Goal: Information Seeking & Learning: Learn about a topic

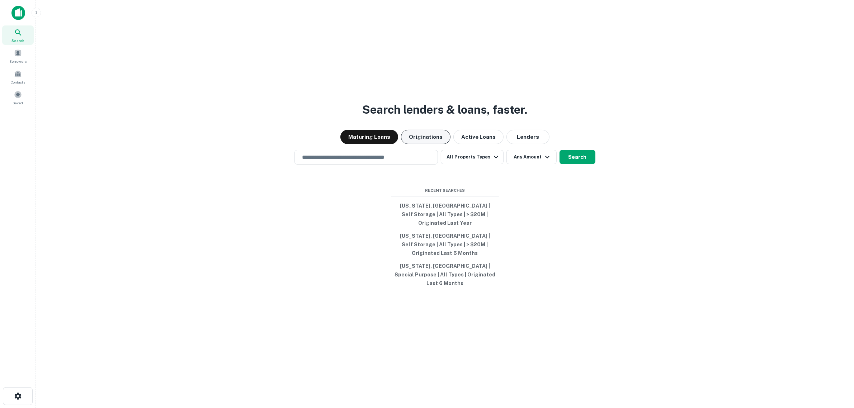
click at [422, 144] on button "Originations" at bounding box center [425, 137] width 49 height 14
click at [483, 164] on button "All Property Types" at bounding box center [472, 157] width 62 height 14
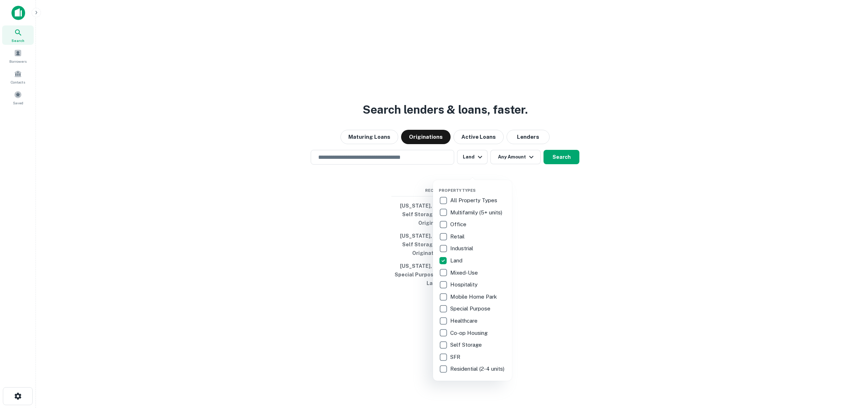
click at [511, 173] on div at bounding box center [430, 204] width 861 height 408
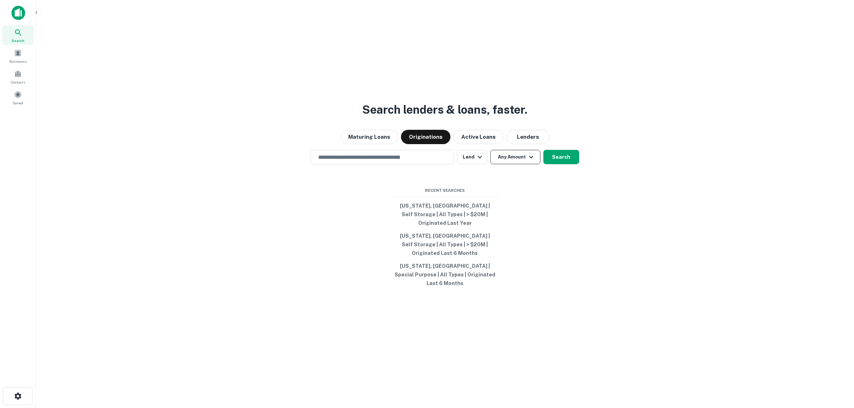
click at [525, 164] on button "Any Amount" at bounding box center [515, 157] width 50 height 14
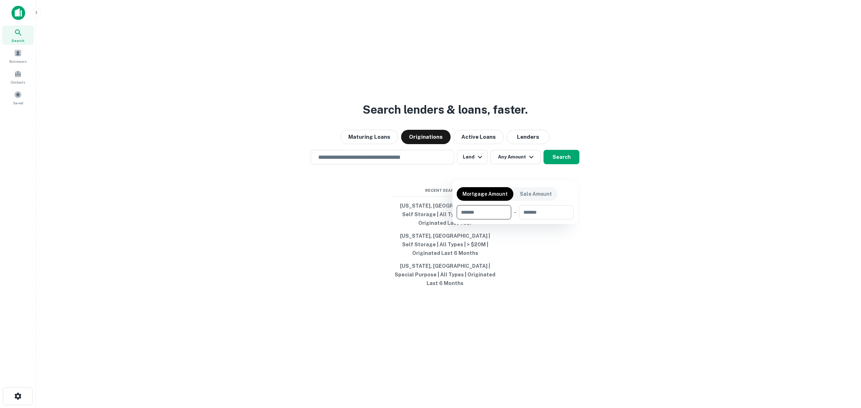
click at [497, 208] on input "number" at bounding box center [481, 212] width 49 height 14
type input "********"
click at [368, 172] on div at bounding box center [430, 204] width 861 height 408
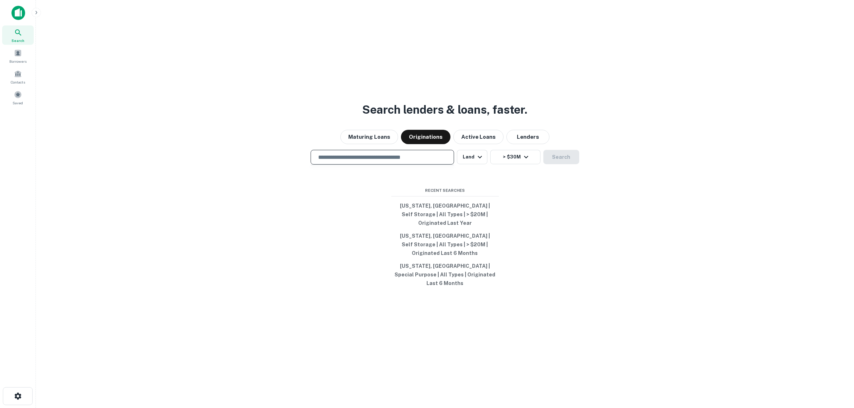
click at [366, 161] on input "text" at bounding box center [382, 157] width 137 height 8
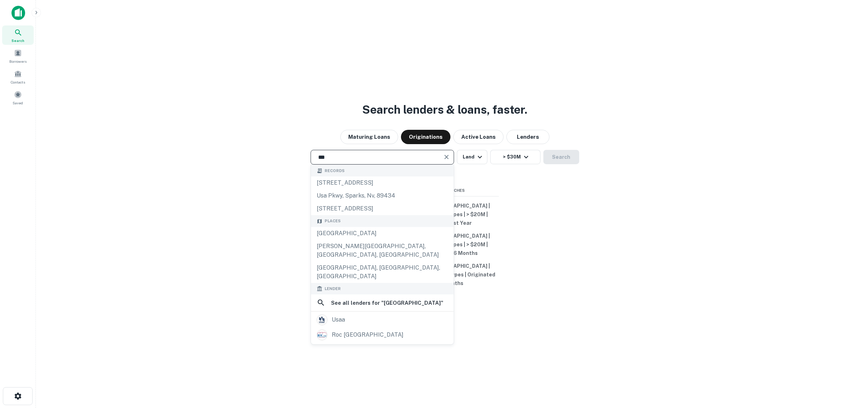
click at [324, 227] on div "Places" at bounding box center [382, 222] width 143 height 12
type input "**********"
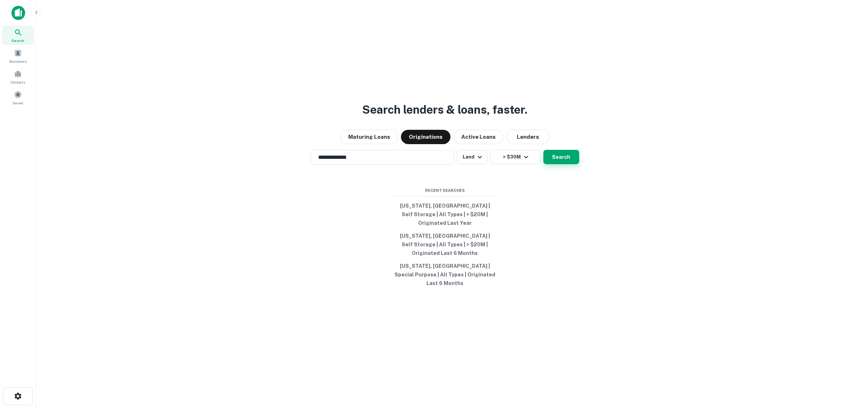
click at [555, 164] on button "Search" at bounding box center [561, 157] width 36 height 14
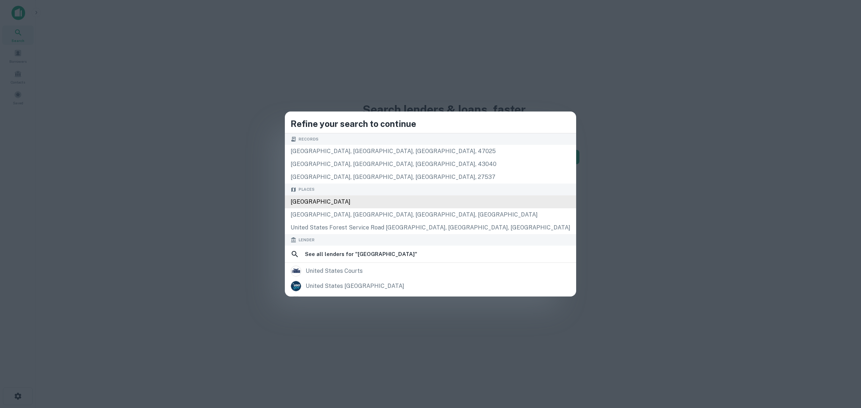
click at [378, 203] on div "United States" at bounding box center [430, 201] width 291 height 13
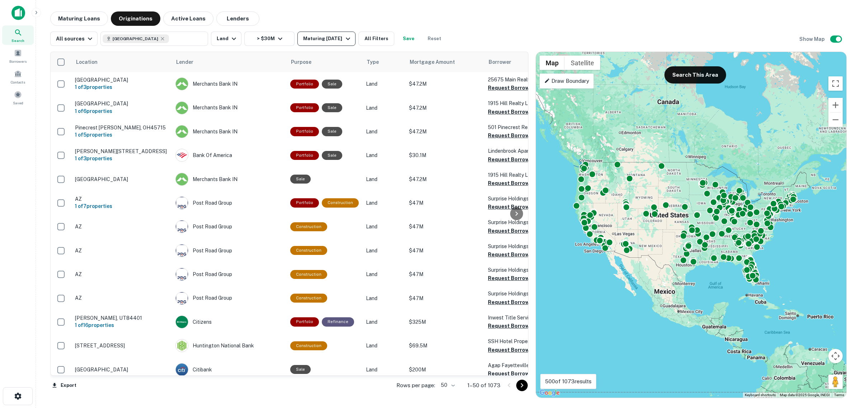
click at [321, 42] on div "Maturing In 1 Year" at bounding box center [327, 38] width 49 height 9
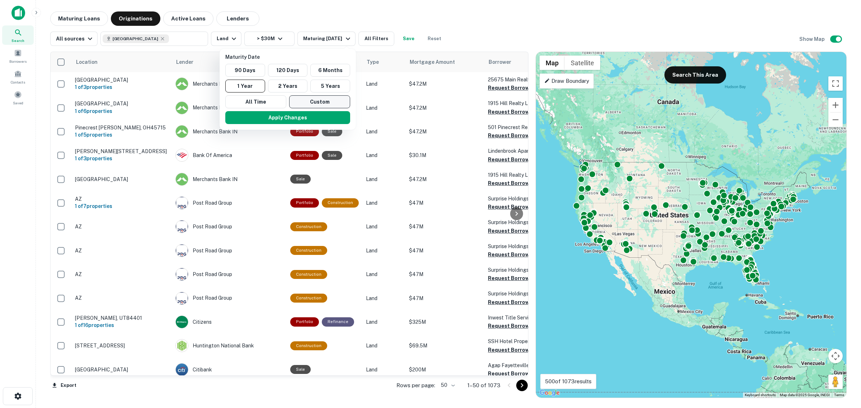
click at [308, 108] on button "Custom" at bounding box center [319, 101] width 61 height 13
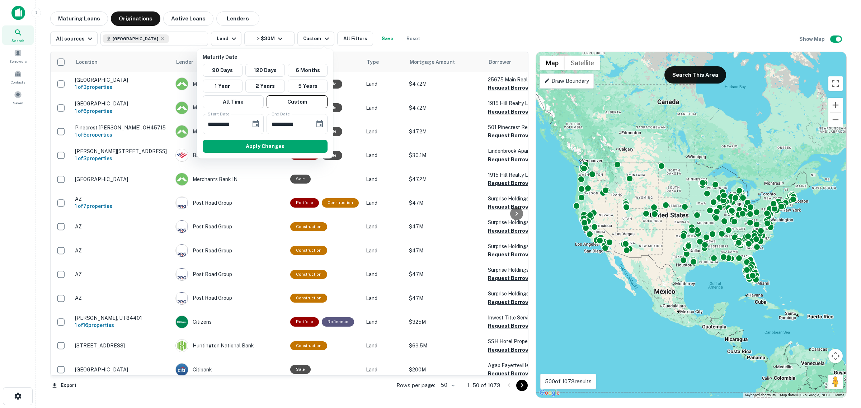
click at [354, 38] on div at bounding box center [430, 204] width 861 height 408
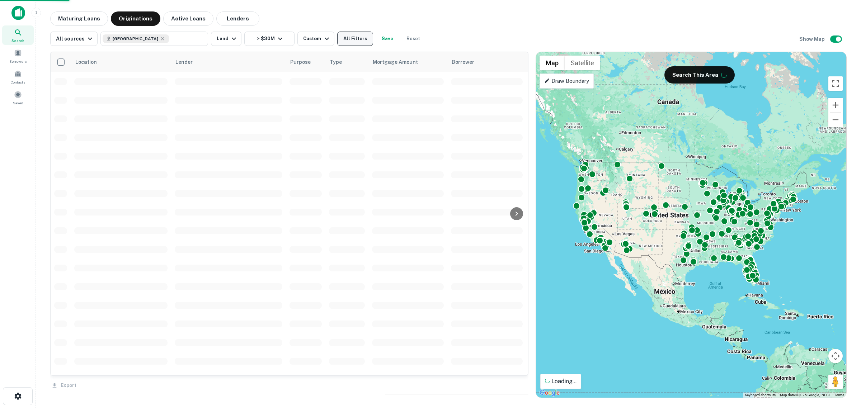
click at [354, 40] on button "All Filters" at bounding box center [355, 39] width 36 height 14
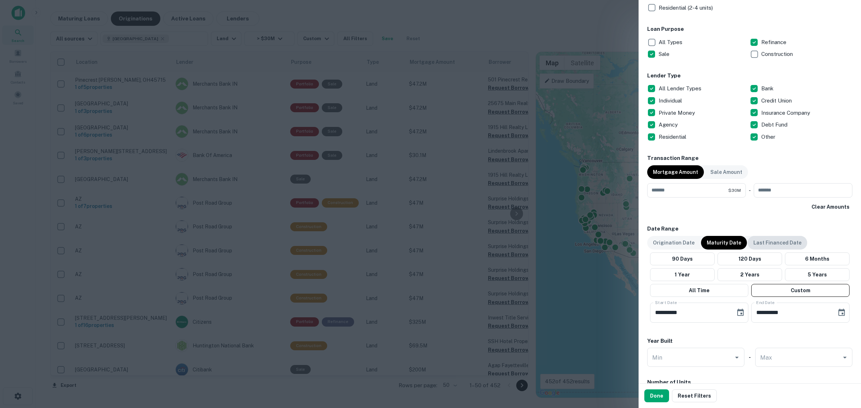
scroll to position [224, 0]
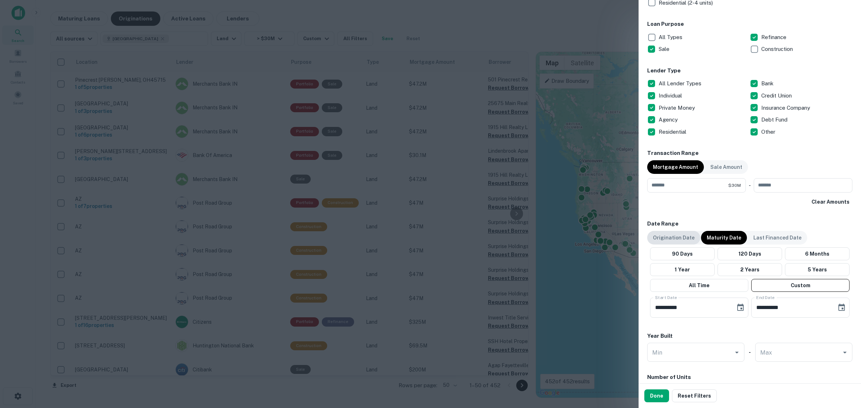
click at [681, 241] on p "Origination Date" at bounding box center [674, 238] width 42 height 8
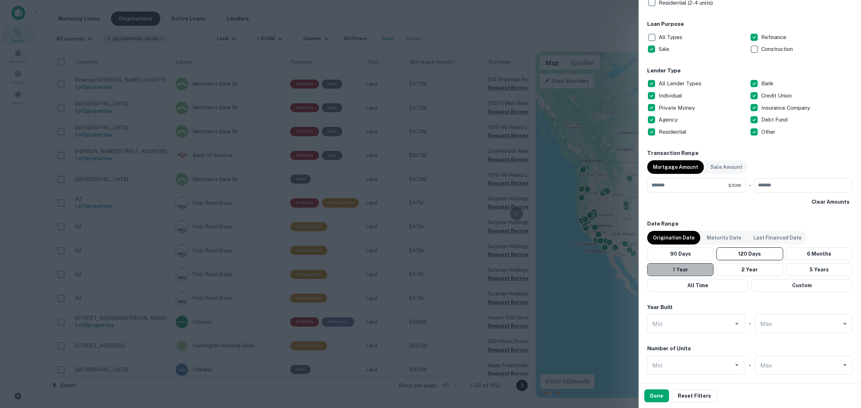
click at [685, 271] on button "1 Year" at bounding box center [680, 269] width 66 height 13
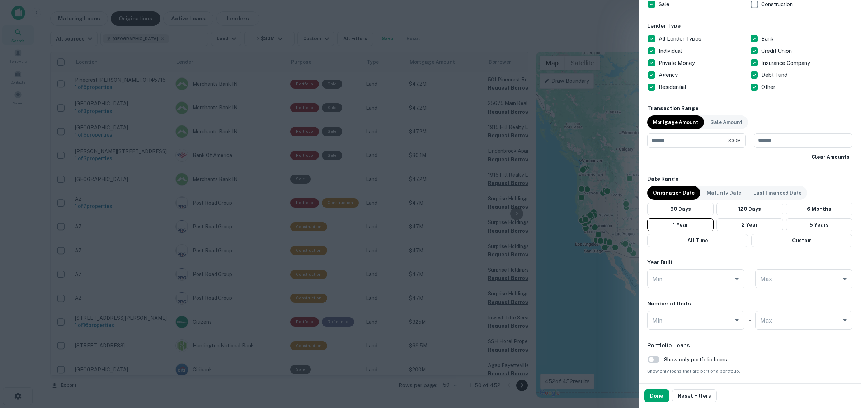
scroll to position [339, 0]
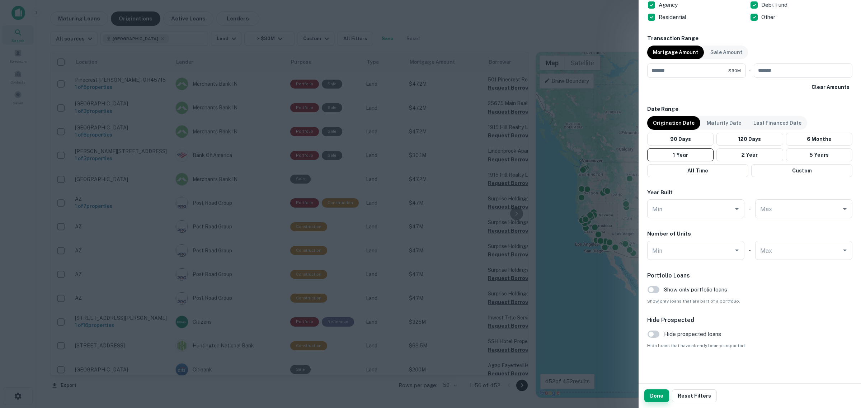
click at [659, 397] on button "Done" at bounding box center [656, 395] width 25 height 13
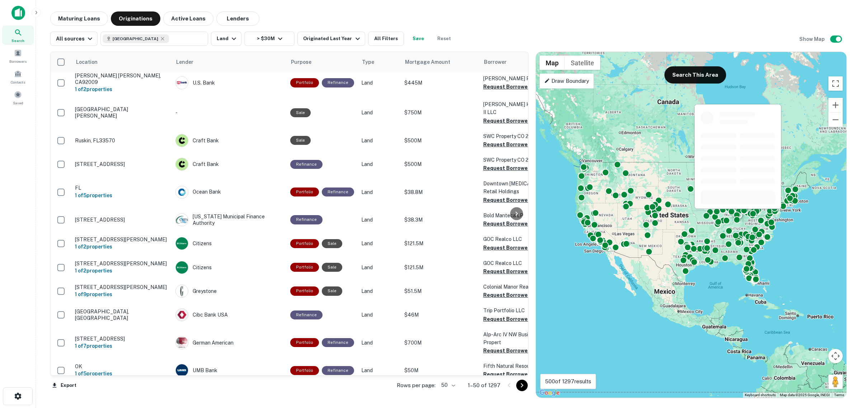
scroll to position [481, 0]
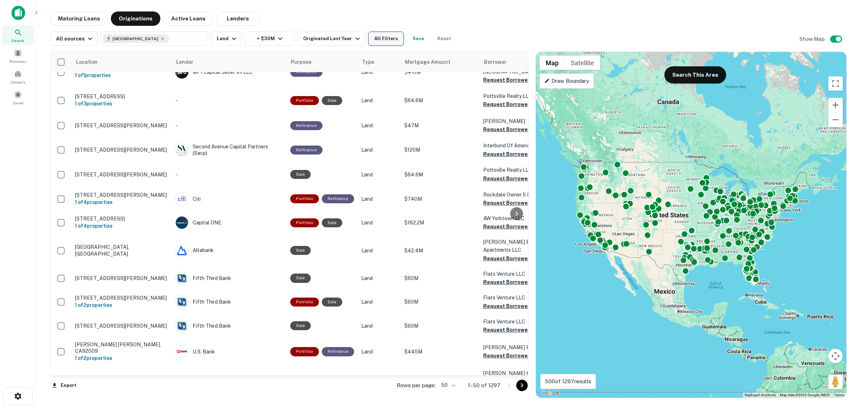
click at [372, 38] on button "All Filters" at bounding box center [386, 39] width 36 height 14
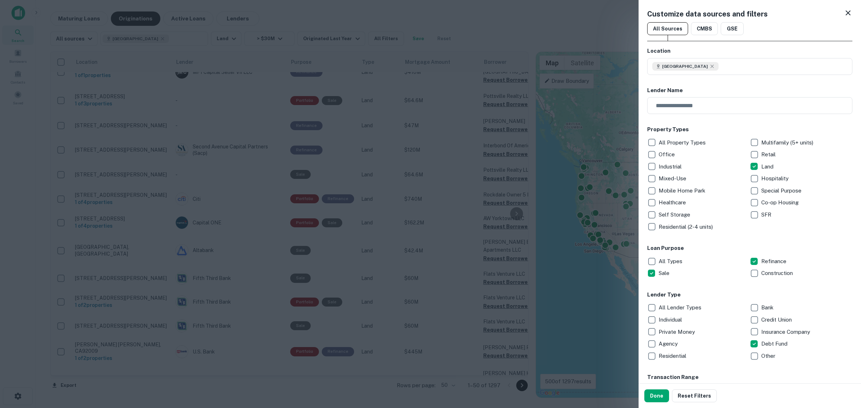
drag, startPoint x: 661, startPoint y: 395, endPoint x: 792, endPoint y: 371, distance: 133.1
click at [661, 396] on button "Done" at bounding box center [656, 395] width 25 height 13
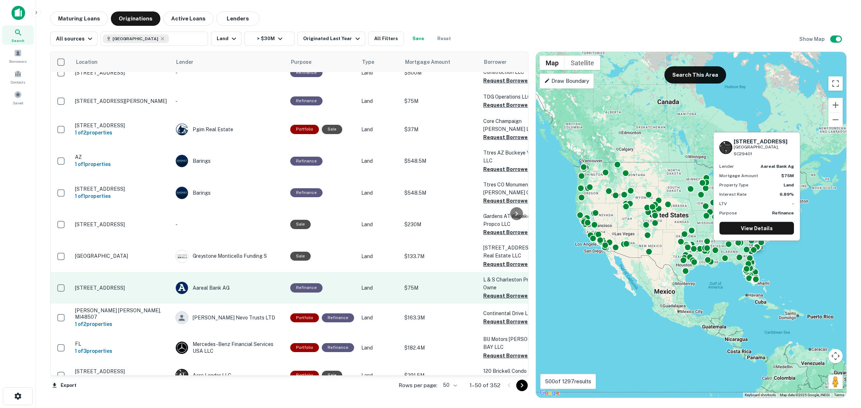
scroll to position [998, 0]
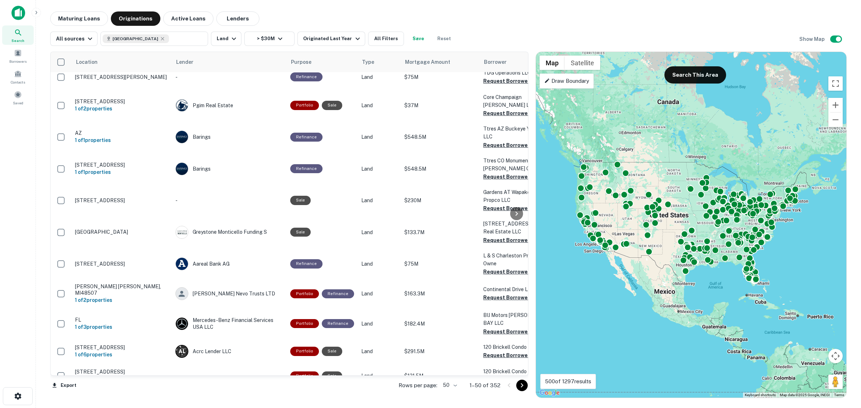
click at [520, 386] on icon "Go to next page" at bounding box center [522, 385] width 9 height 9
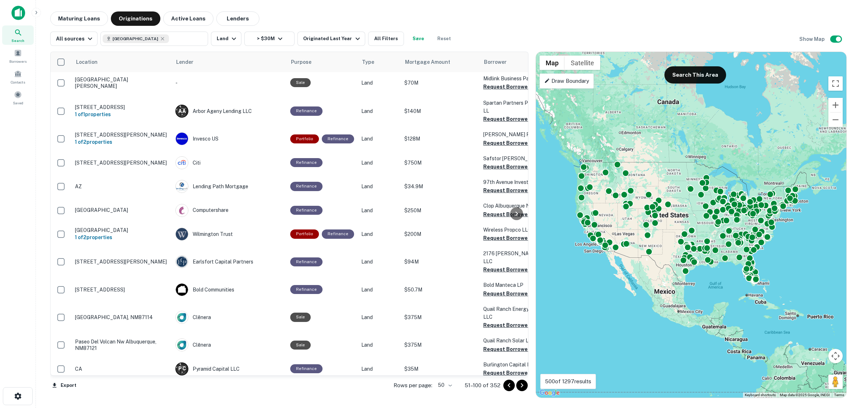
scroll to position [978, 0]
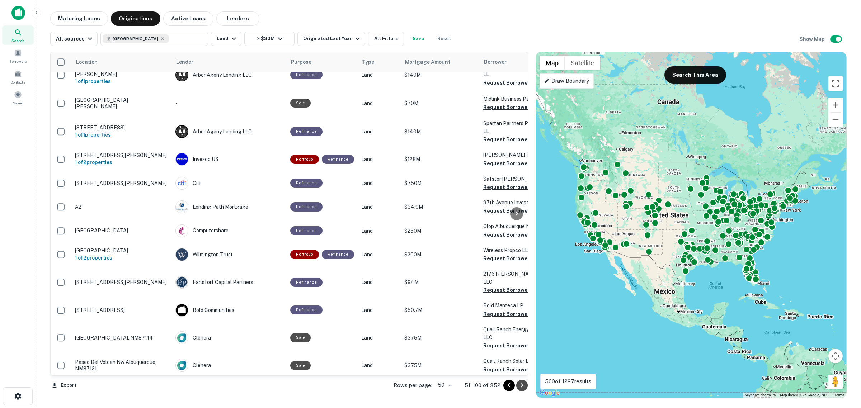
click at [527, 386] on button "Go to next page" at bounding box center [521, 385] width 11 height 11
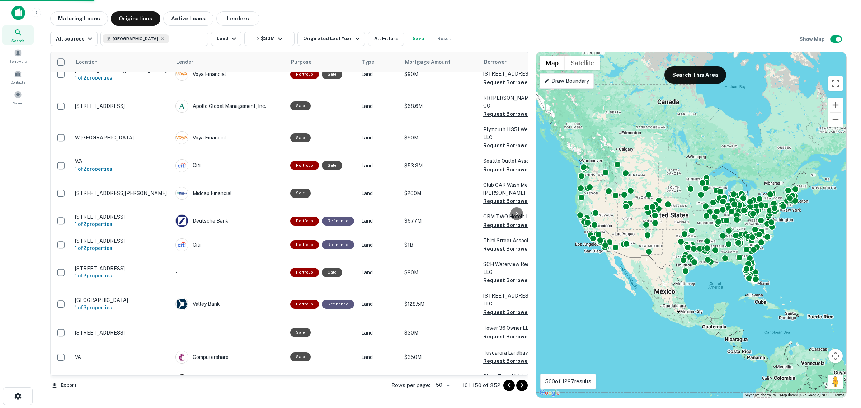
scroll to position [994, 0]
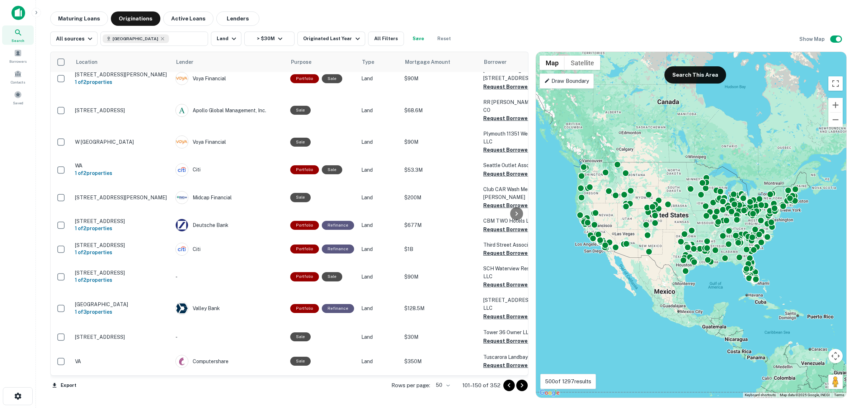
click at [525, 387] on icon "Go to next page" at bounding box center [522, 385] width 9 height 9
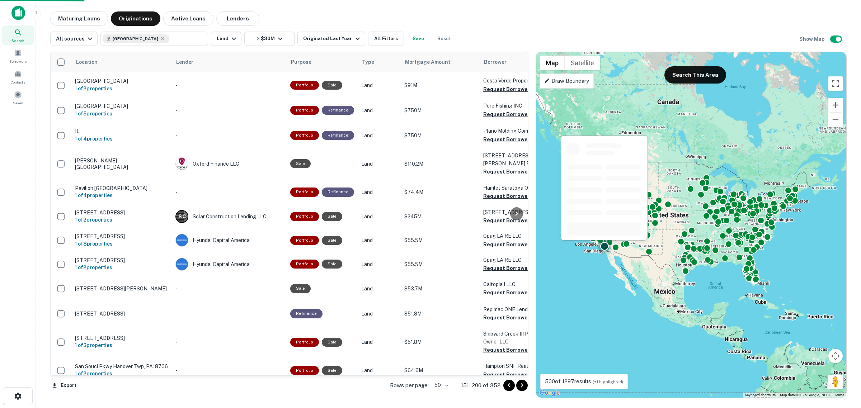
scroll to position [972, 0]
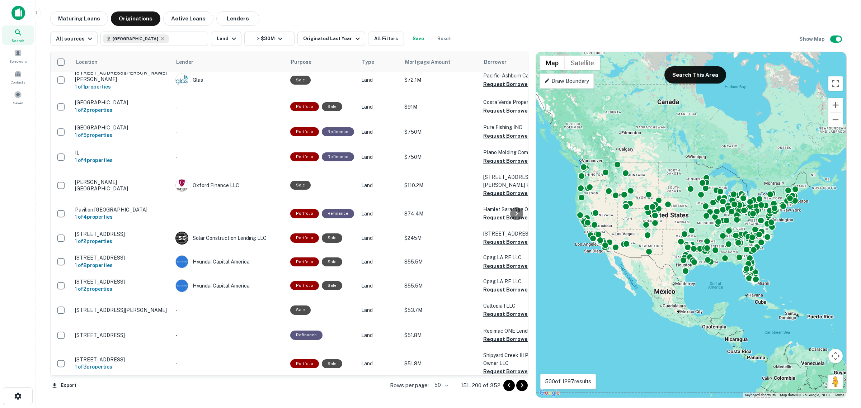
click at [525, 388] on icon "Go to next page" at bounding box center [522, 385] width 9 height 9
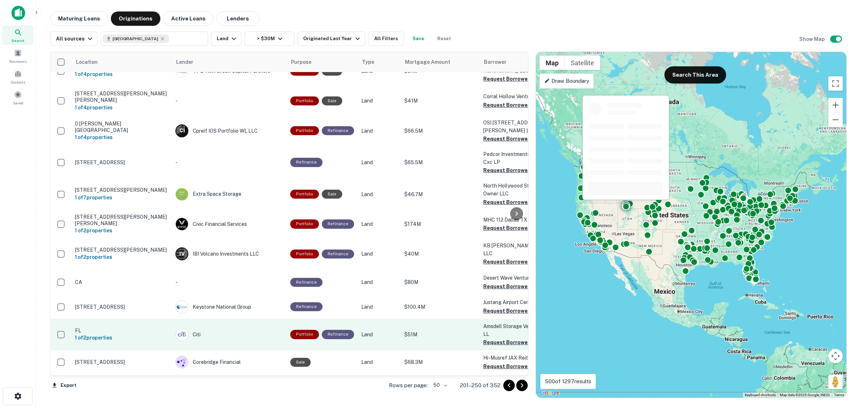
scroll to position [1018, 0]
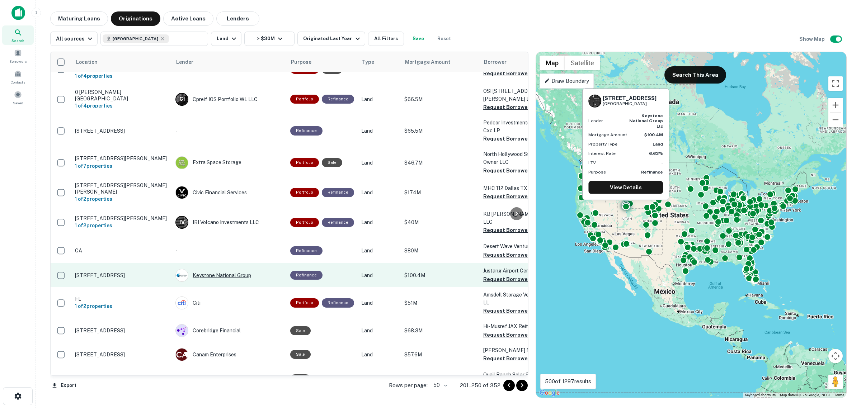
click at [222, 269] on div "Keystone National Group" at bounding box center [229, 275] width 108 height 13
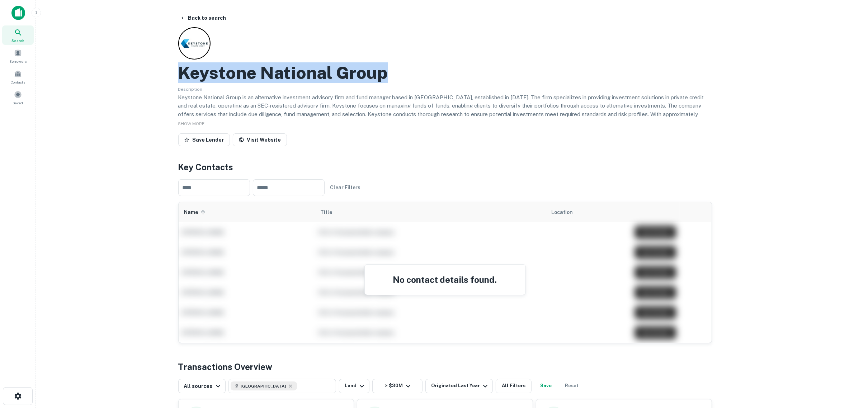
drag, startPoint x: 398, startPoint y: 80, endPoint x: 235, endPoint y: 72, distance: 163.0
click at [180, 69] on div "Keystone National Group" at bounding box center [445, 72] width 534 height 21
click at [254, 135] on link "Visit Website" at bounding box center [260, 139] width 54 height 13
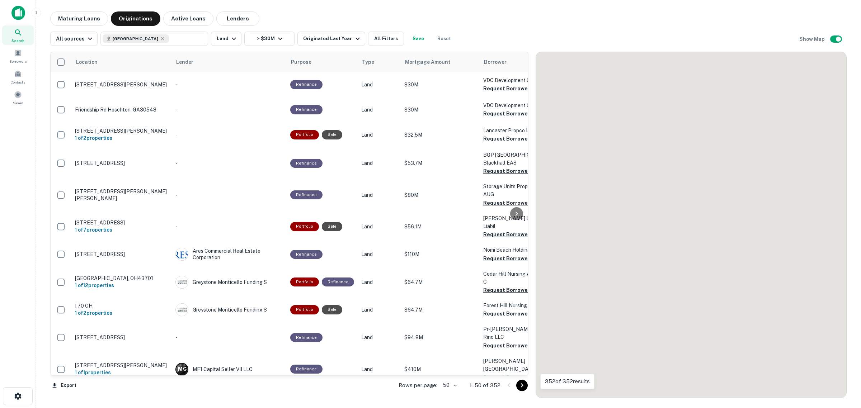
scroll to position [998, 0]
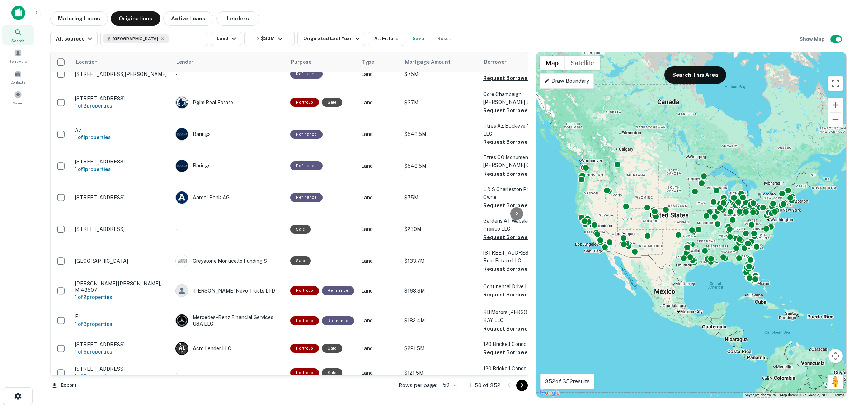
click at [454, 388] on body "Search Borrowers Contacts Saved Maturing Loans Originations Active Loans Lender…" at bounding box center [430, 204] width 861 height 408
click at [449, 395] on li "100" at bounding box center [450, 393] width 21 height 13
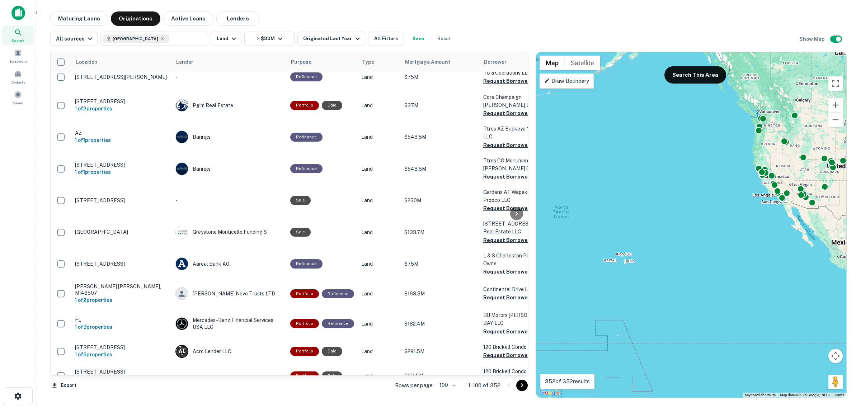
drag, startPoint x: 552, startPoint y: 278, endPoint x: 736, endPoint y: 229, distance: 189.8
click at [736, 229] on div "To activate drag with keyboard, press Alt + Enter. Once in keyboard drag state,…" at bounding box center [691, 225] width 310 height 346
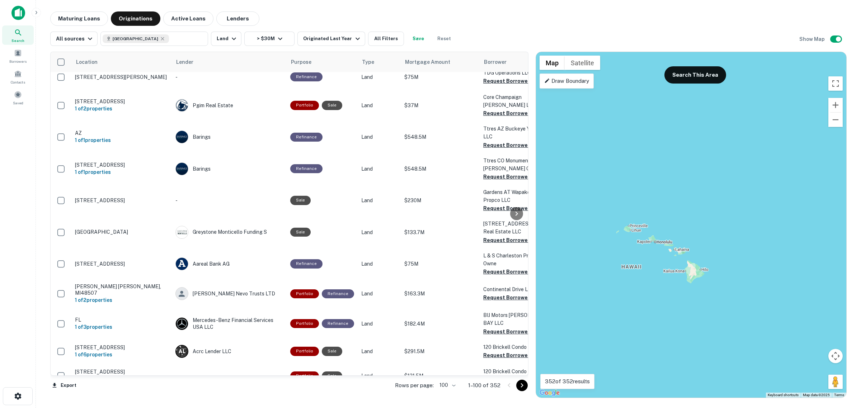
drag, startPoint x: 605, startPoint y: 241, endPoint x: 680, endPoint y: 241, distance: 75.7
click at [680, 241] on div "To activate drag with keyboard, press Alt + Enter. Once in keyboard drag state,…" at bounding box center [691, 225] width 310 height 346
click at [685, 72] on button "Search This Area" at bounding box center [695, 74] width 62 height 17
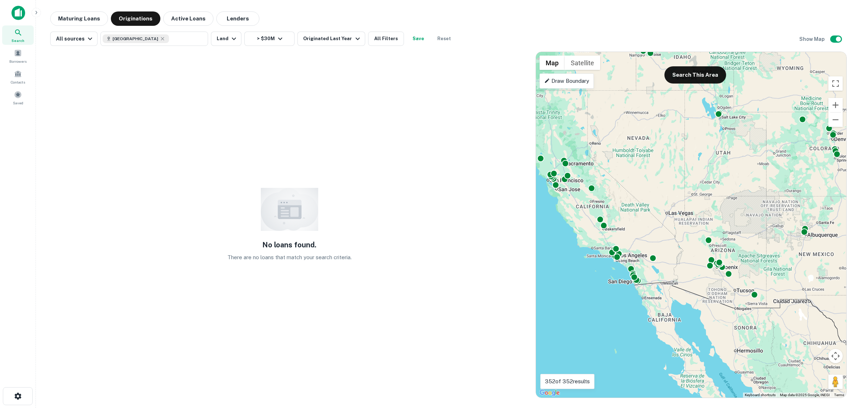
click at [689, 75] on button "Search This Area" at bounding box center [695, 74] width 62 height 17
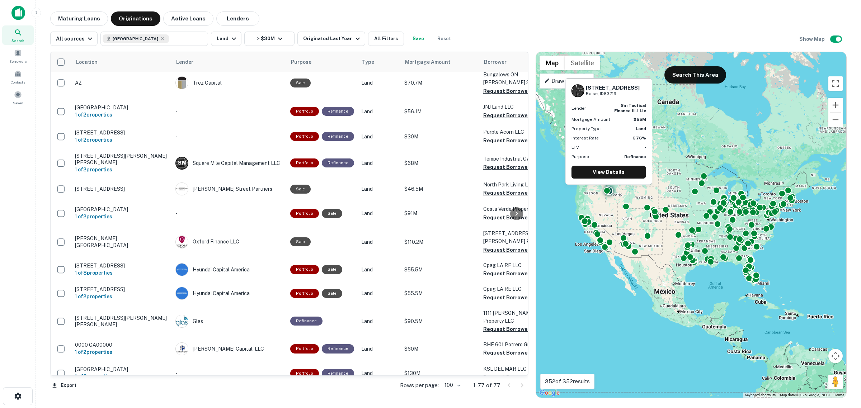
scroll to position [986, 0]
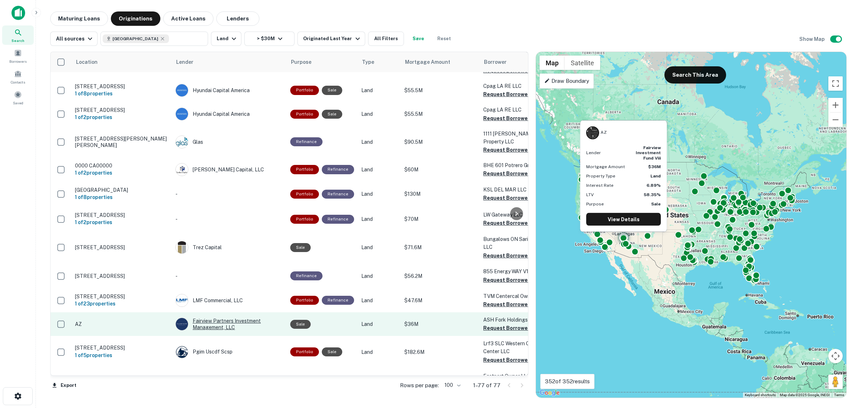
click at [216, 318] on div "Fairview Partners Investment Management, LLC" at bounding box center [229, 324] width 108 height 13
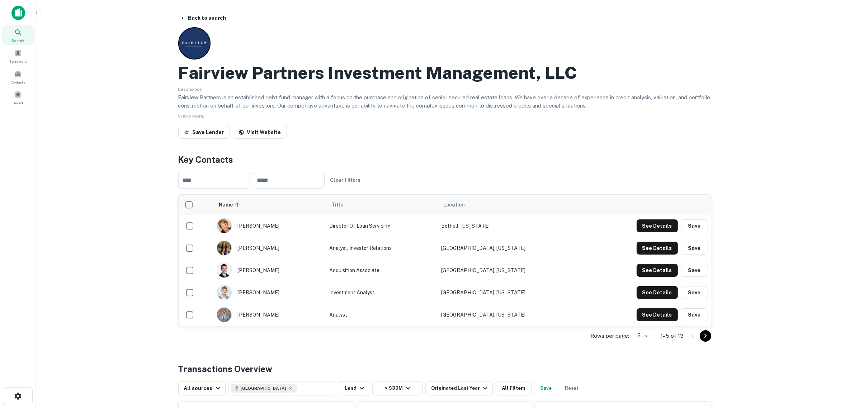
click at [262, 122] on div "Fairview Partners Investment Management, LLC Description Fairview Partners is a…" at bounding box center [445, 84] width 534 height 114
click at [263, 127] on link "Visit Website" at bounding box center [260, 132] width 54 height 13
click at [206, 16] on button "Back to search" at bounding box center [203, 17] width 52 height 13
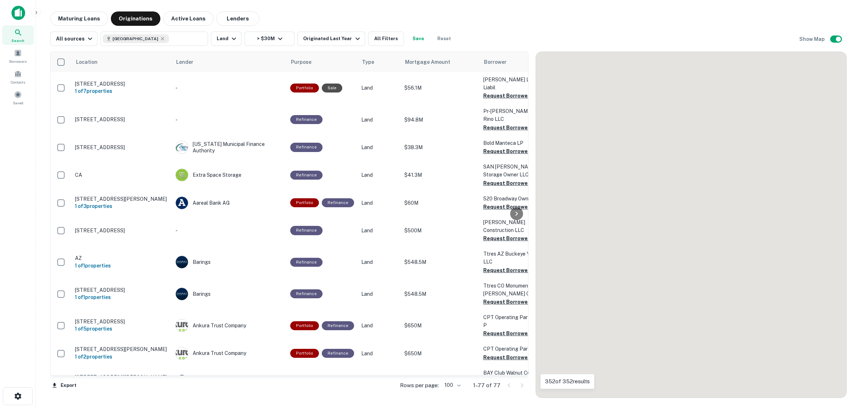
scroll to position [998, 0]
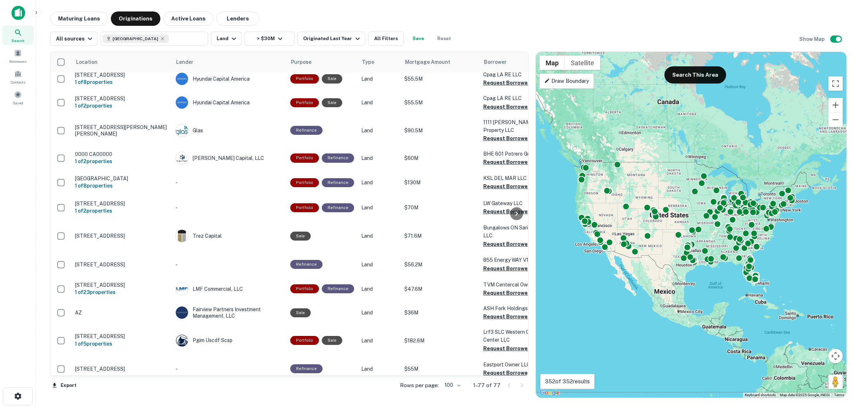
drag, startPoint x: 421, startPoint y: 14, endPoint x: 489, endPoint y: 29, distance: 68.9
click at [421, 14] on div "Maturing Loans Originations Active Loans Lenders" at bounding box center [448, 18] width 796 height 14
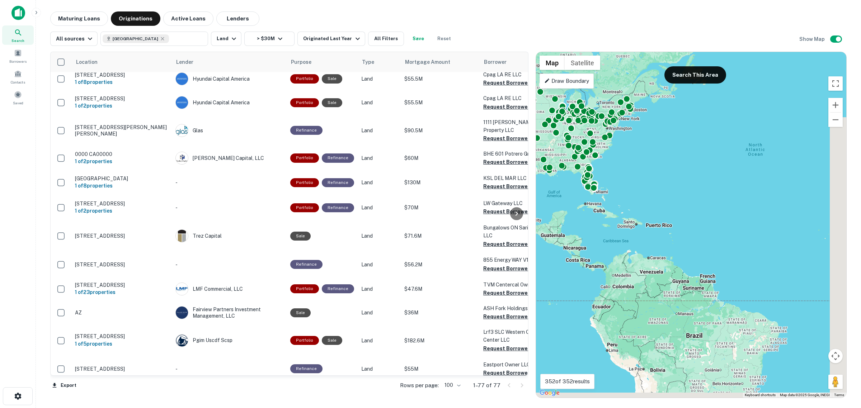
drag, startPoint x: 681, startPoint y: 232, endPoint x: 610, endPoint y: 186, distance: 84.3
click at [610, 187] on div "To activate drag with keyboard, press Alt + Enter. Once in keyboard drag state,…" at bounding box center [691, 225] width 310 height 346
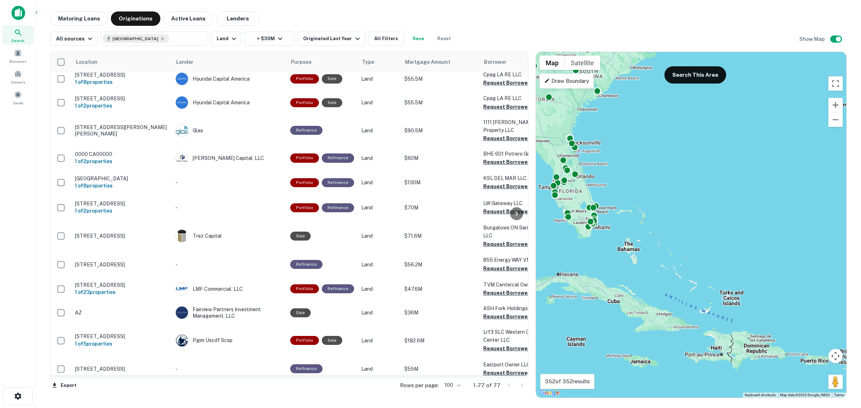
drag, startPoint x: 617, startPoint y: 185, endPoint x: 675, endPoint y: 211, distance: 63.4
click at [675, 211] on div "To activate drag with keyboard, press Alt + Enter. Once in keyboard drag state,…" at bounding box center [691, 225] width 310 height 346
click at [696, 68] on button "Search This Area" at bounding box center [695, 74] width 62 height 17
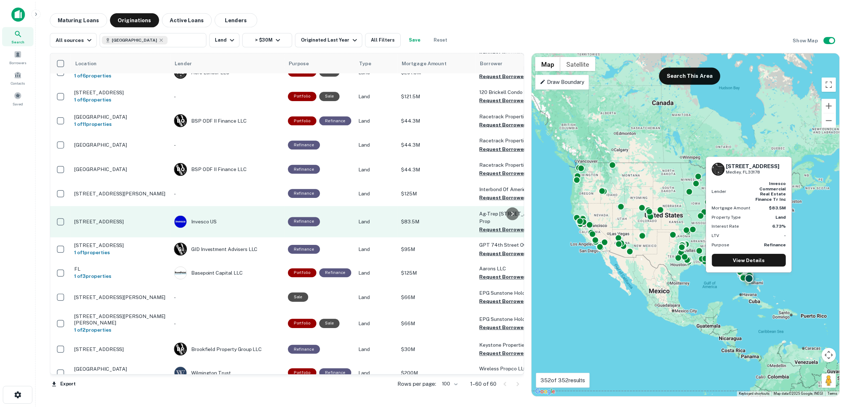
scroll to position [224, 0]
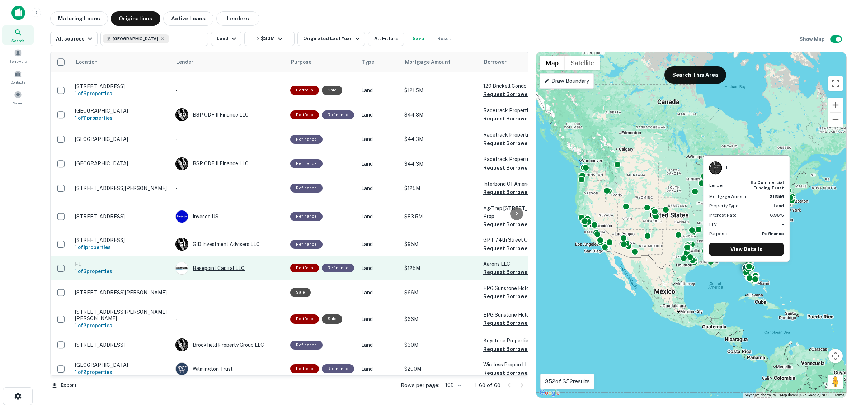
click at [226, 262] on div "Basepoint Capital LLC" at bounding box center [229, 268] width 108 height 13
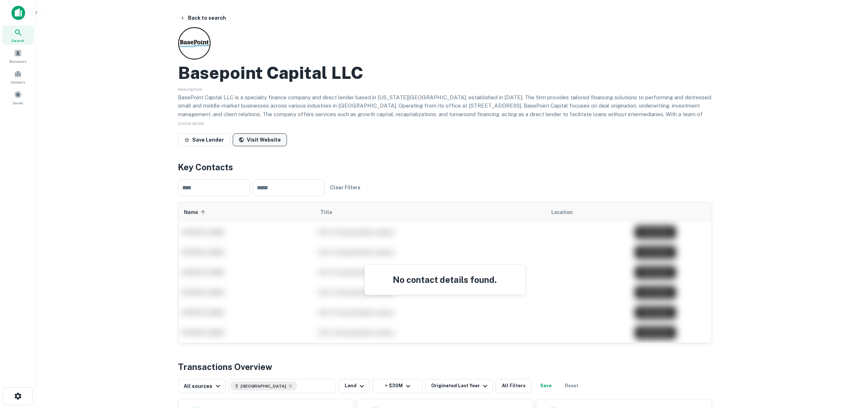
click at [252, 139] on link "Visit Website" at bounding box center [260, 139] width 54 height 13
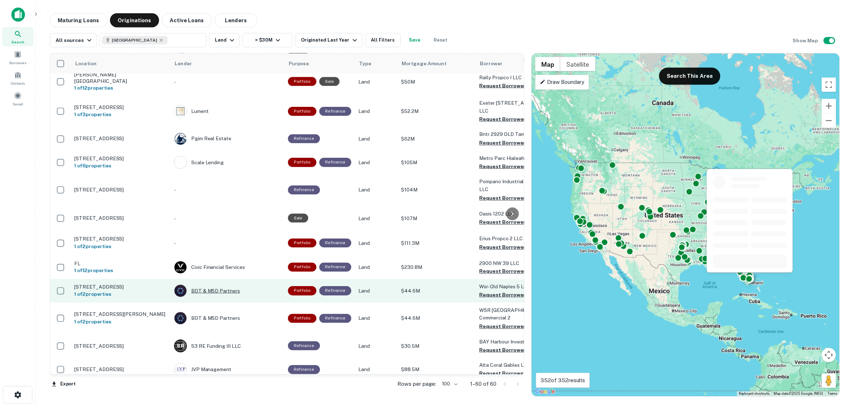
scroll to position [1253, 0]
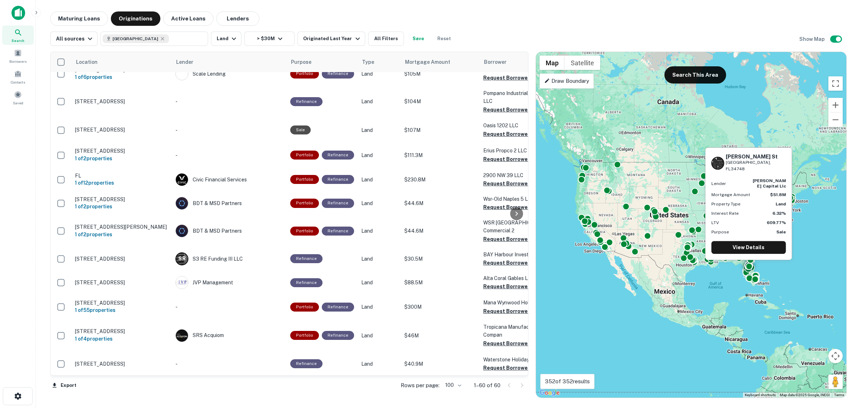
click at [212, 382] on div "L C Lightship Capital LLC" at bounding box center [229, 388] width 108 height 13
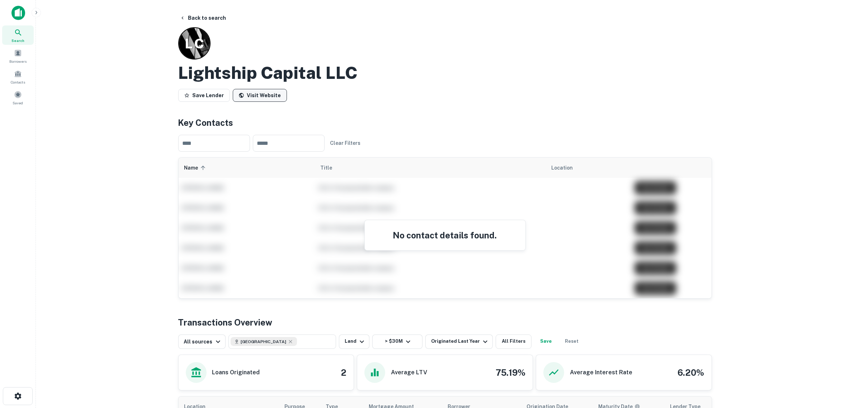
click at [267, 94] on link "Visit Website" at bounding box center [260, 95] width 54 height 13
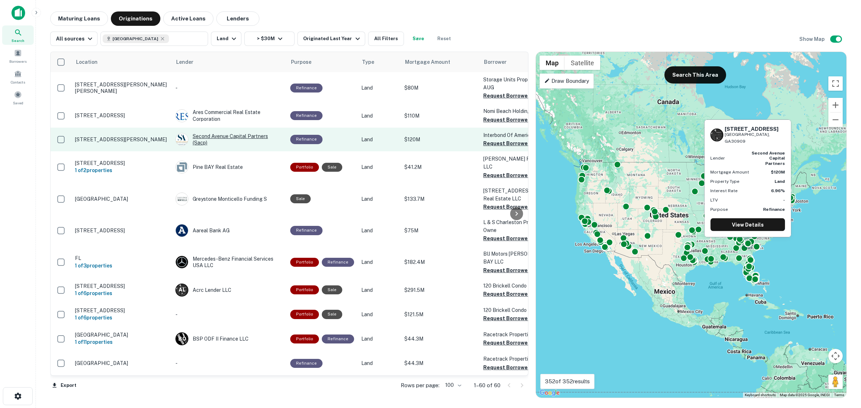
click at [226, 133] on div "Second Avenue Capital Partners (sacp)" at bounding box center [229, 139] width 108 height 13
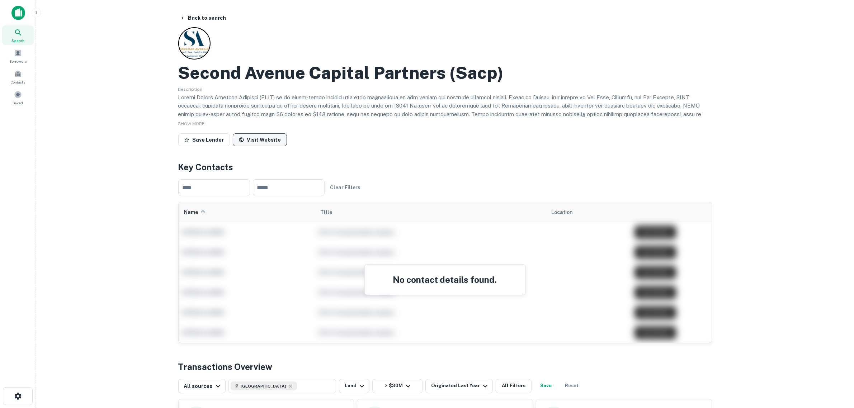
click at [260, 143] on link "Visit Website" at bounding box center [260, 139] width 54 height 13
click at [208, 11] on button "Back to search" at bounding box center [203, 17] width 52 height 13
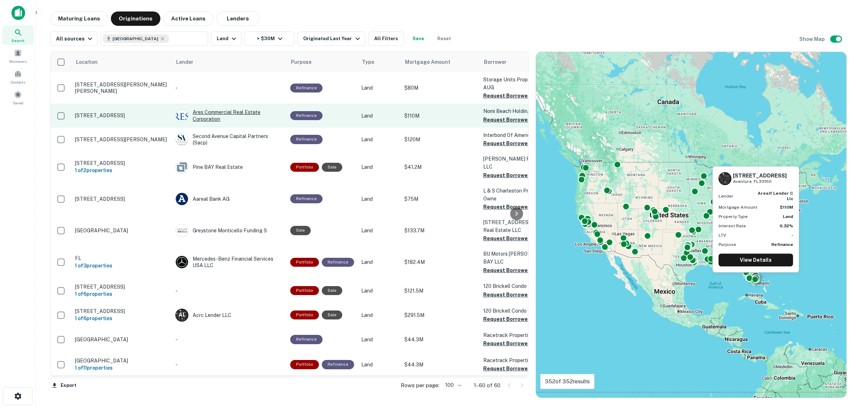
click at [209, 109] on div "Ares Commercial Real Estate Corporation" at bounding box center [229, 115] width 108 height 13
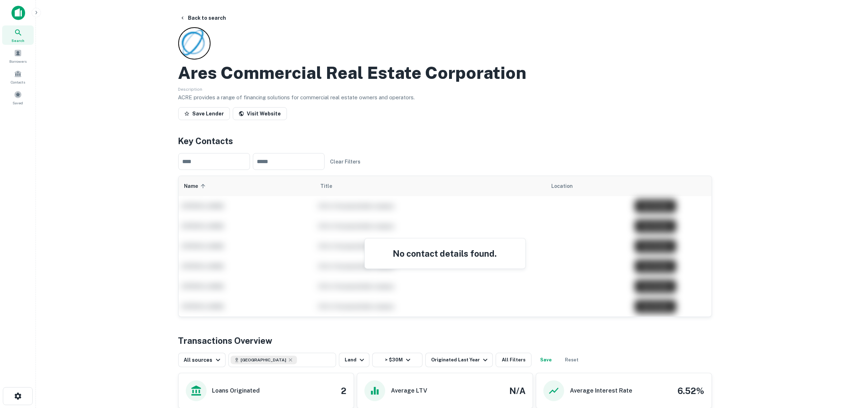
click at [429, 253] on h4 "No contact details found." at bounding box center [444, 253] width 143 height 13
click at [252, 117] on link "Visit Website" at bounding box center [260, 113] width 54 height 13
click at [185, 16] on icon "button" at bounding box center [183, 18] width 6 height 6
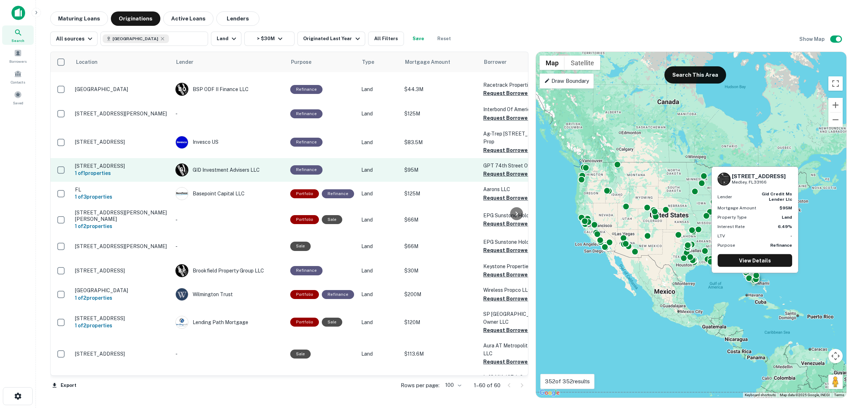
scroll to position [314, 0]
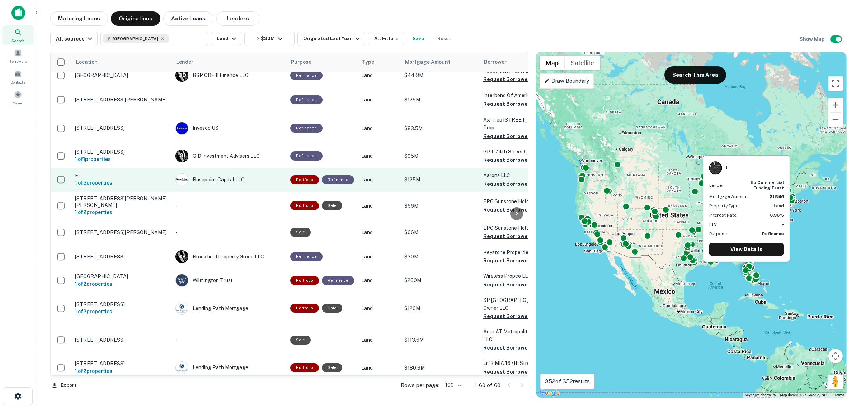
click at [217, 173] on div "Basepoint Capital LLC" at bounding box center [229, 179] width 108 height 13
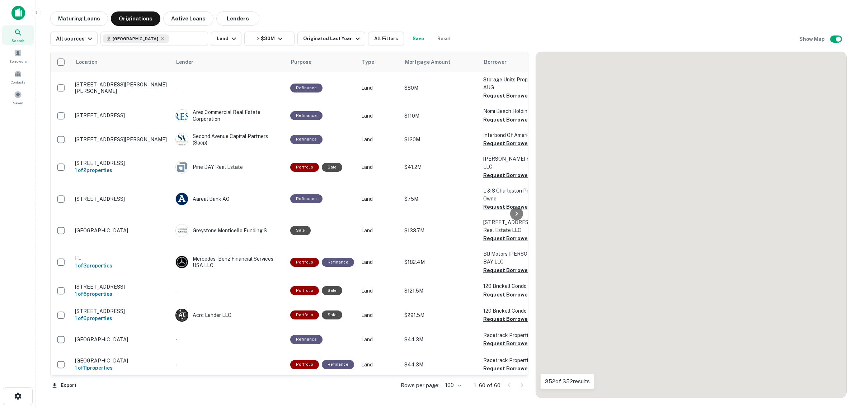
scroll to position [316, 0]
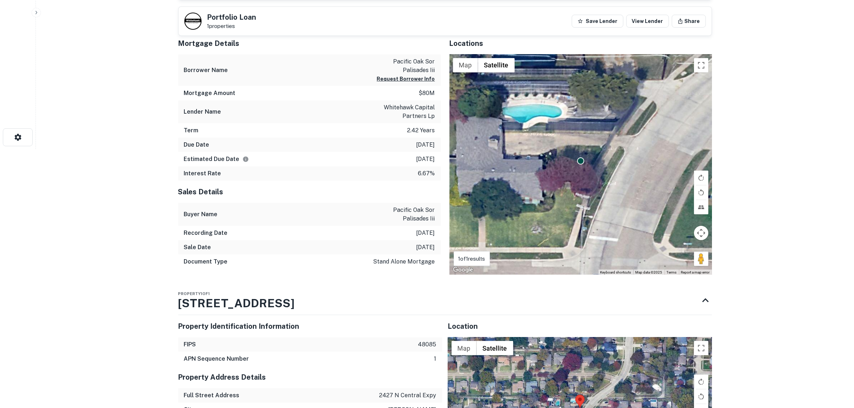
scroll to position [215, 0]
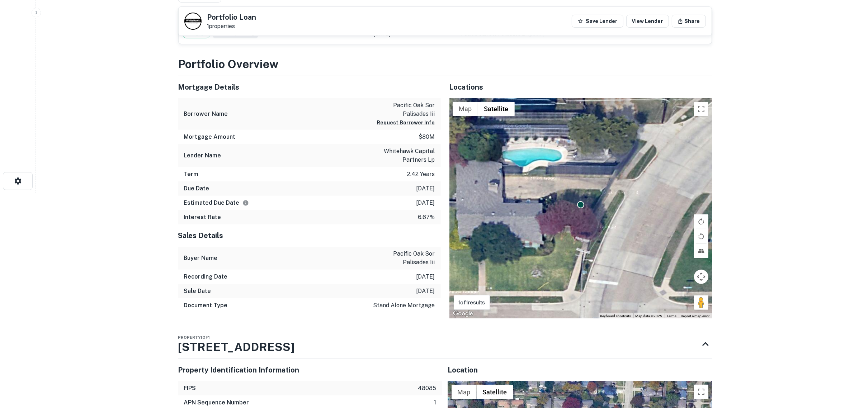
click at [390, 153] on p "whitehawk capital partners lp" at bounding box center [402, 155] width 65 height 17
drag, startPoint x: 388, startPoint y: 152, endPoint x: 428, endPoint y: 160, distance: 40.0
click at [428, 160] on p "whitehawk capital partners lp" at bounding box center [402, 155] width 65 height 17
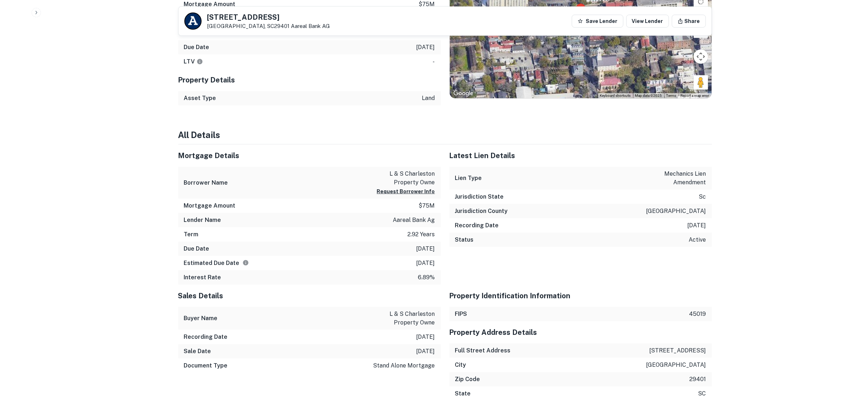
scroll to position [493, 0]
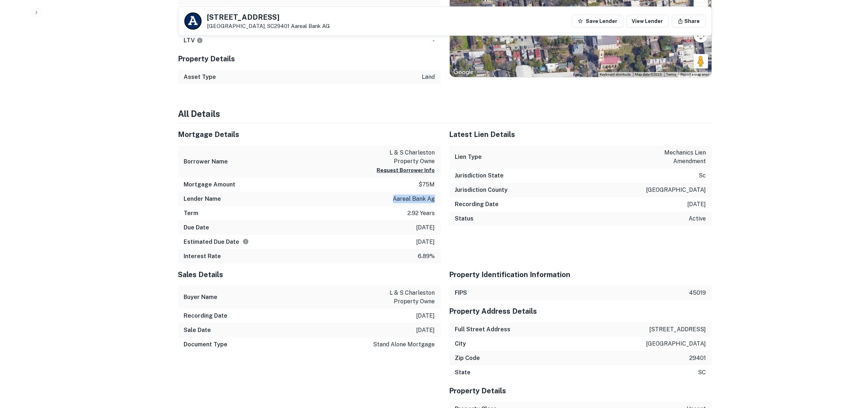
drag, startPoint x: 394, startPoint y: 202, endPoint x: 436, endPoint y: 202, distance: 42.0
click at [436, 202] on div "Lender Name aareal bank ag" at bounding box center [309, 199] width 263 height 14
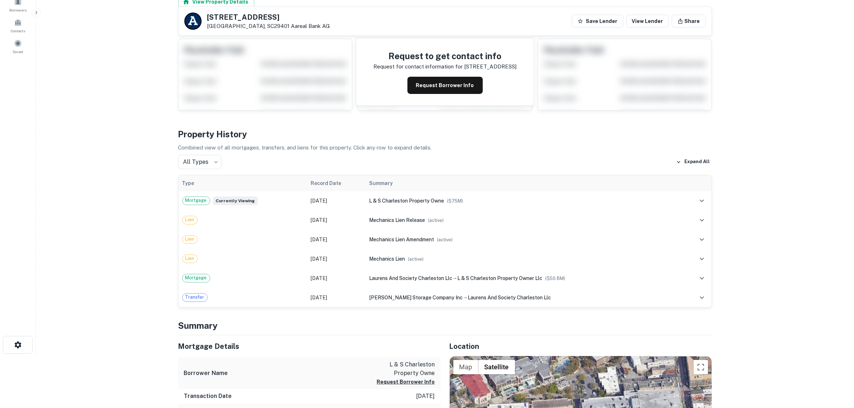
scroll to position [0, 0]
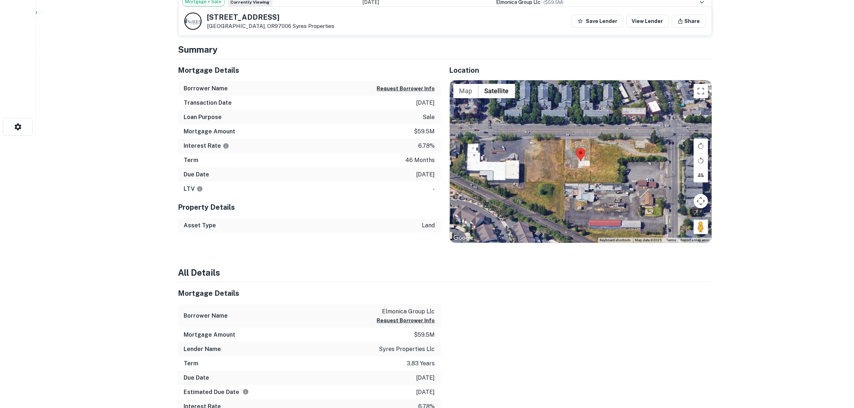
scroll to position [310, 0]
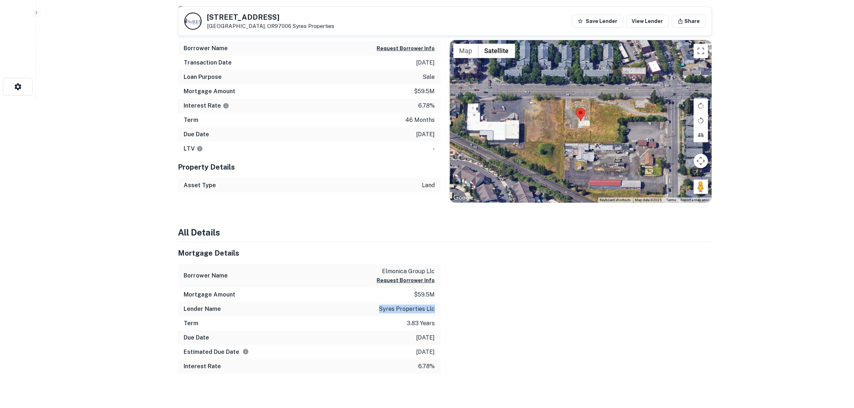
drag, startPoint x: 379, startPoint y: 310, endPoint x: 416, endPoint y: 308, distance: 37.3
click at [433, 311] on div "Lender Name syres properties llc" at bounding box center [309, 309] width 263 height 14
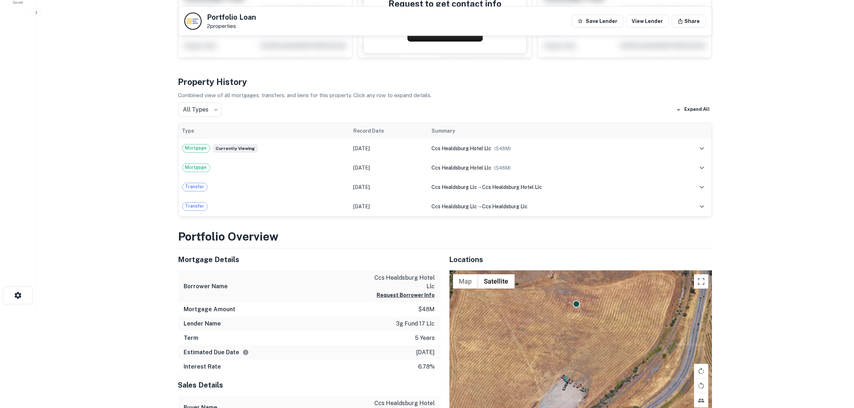
scroll to position [179, 0]
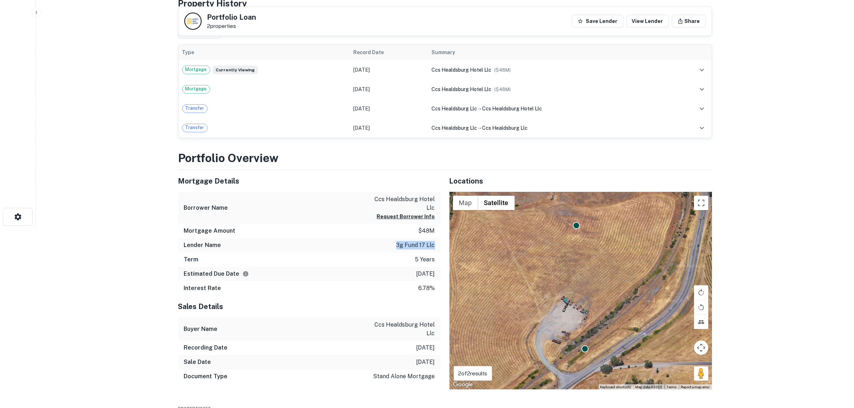
drag, startPoint x: 395, startPoint y: 246, endPoint x: 429, endPoint y: 246, distance: 34.4
click at [438, 246] on div "Lender Name 3g fund 17 llc" at bounding box center [309, 245] width 263 height 14
drag, startPoint x: 425, startPoint y: 245, endPoint x: 422, endPoint y: 247, distance: 4.3
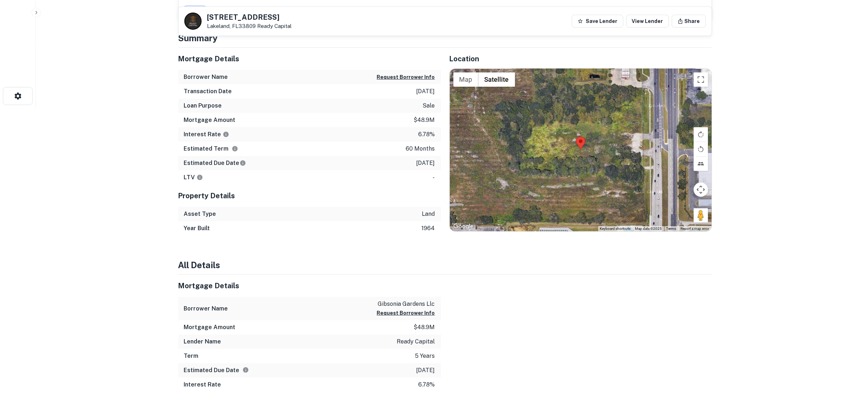
scroll to position [314, 0]
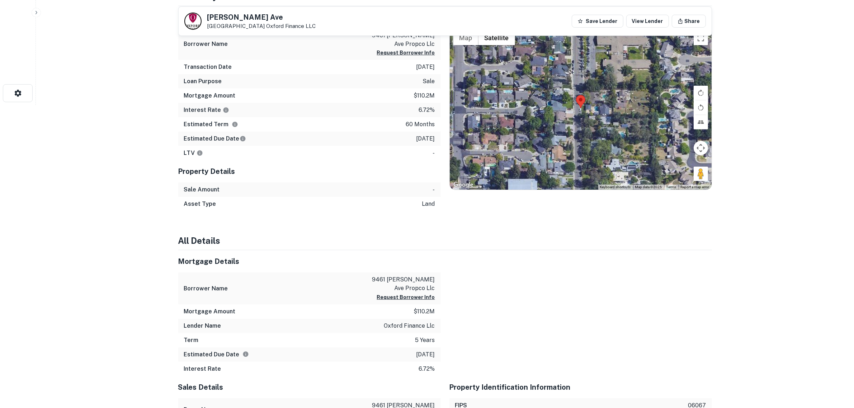
scroll to position [403, 0]
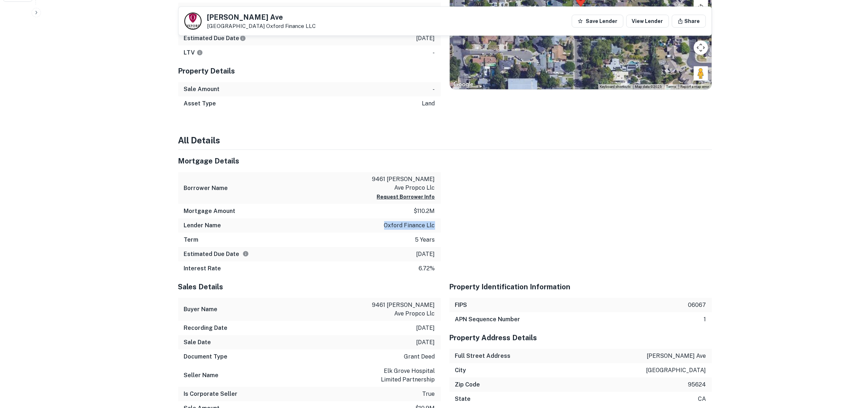
drag, startPoint x: 384, startPoint y: 224, endPoint x: 436, endPoint y: 227, distance: 52.4
click at [436, 227] on div "Lender Name oxford finance llc" at bounding box center [309, 225] width 263 height 14
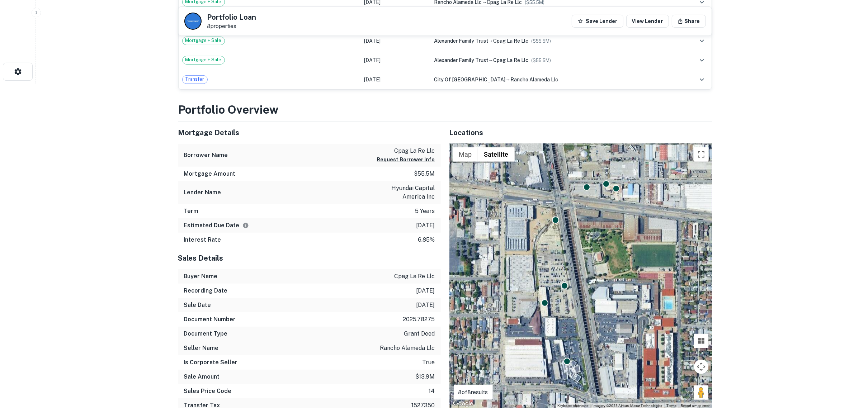
scroll to position [359, 0]
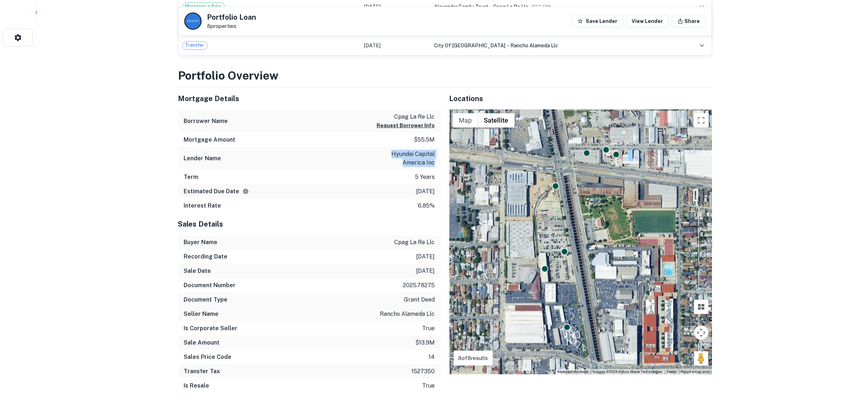
drag, startPoint x: 393, startPoint y: 153, endPoint x: 434, endPoint y: 164, distance: 42.6
click at [434, 164] on p "hyundai capital america inc" at bounding box center [402, 158] width 65 height 17
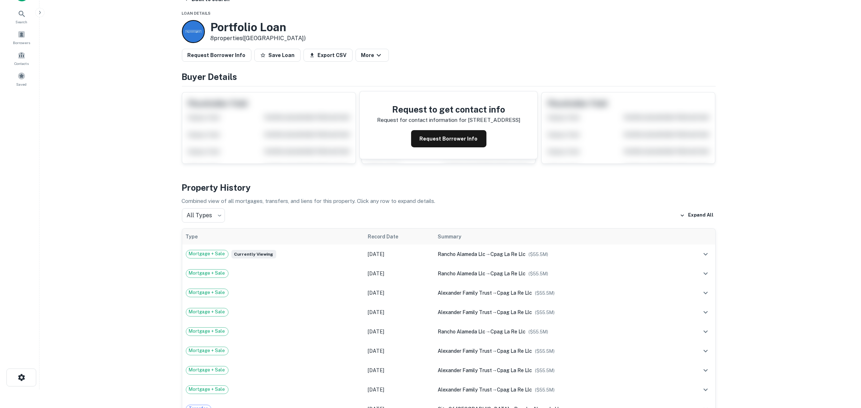
scroll to position [0, 0]
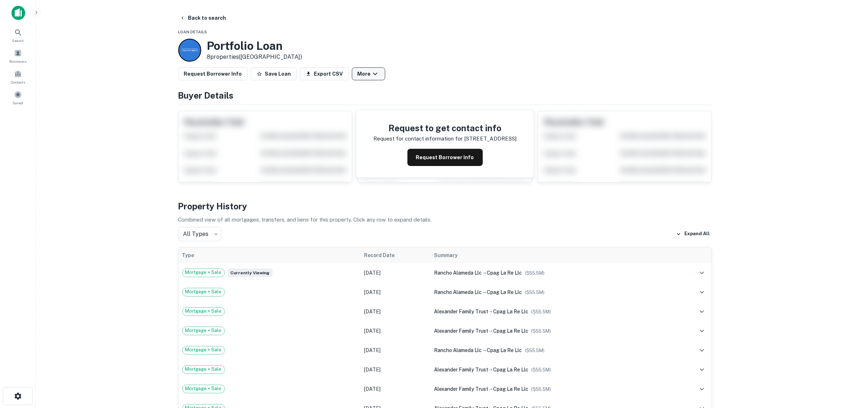
click at [374, 73] on button "More" at bounding box center [368, 73] width 33 height 13
click at [365, 94] on link "View Lender" at bounding box center [361, 94] width 43 height 13
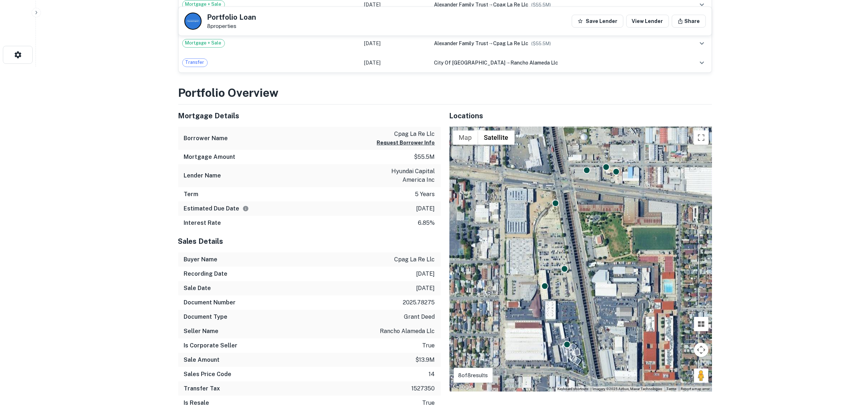
scroll to position [403, 0]
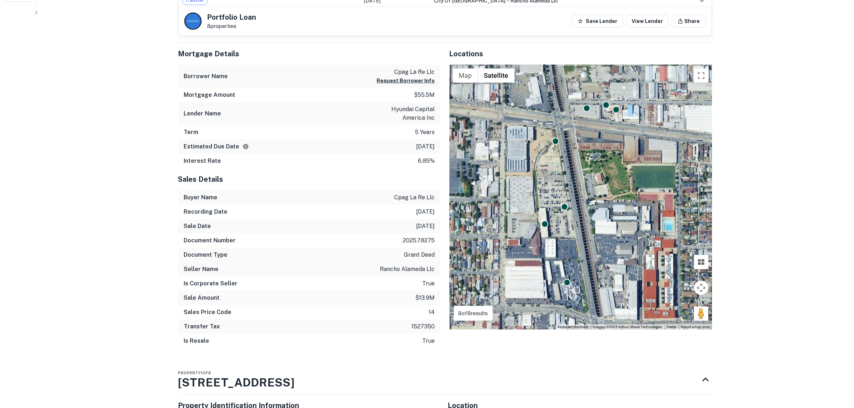
drag, startPoint x: 416, startPoint y: 114, endPoint x: 422, endPoint y: 117, distance: 6.1
click at [416, 114] on p "hyundai capital america inc" at bounding box center [402, 113] width 65 height 17
drag, startPoint x: 435, startPoint y: 119, endPoint x: 393, endPoint y: 111, distance: 42.6
click at [393, 111] on p "hyundai capital america inc" at bounding box center [402, 113] width 65 height 17
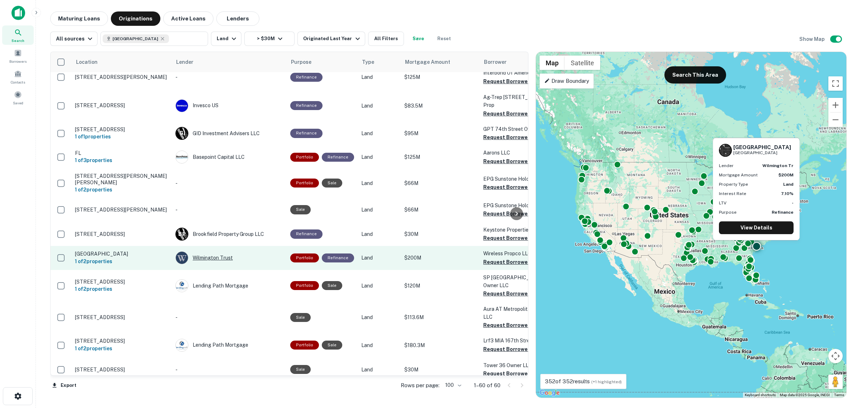
click at [216, 251] on div "Wilmington Trust" at bounding box center [229, 257] width 108 height 13
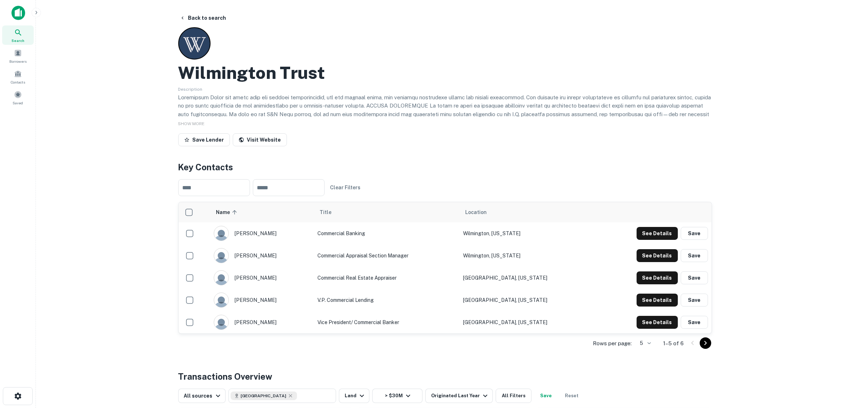
click at [255, 151] on div "Back to search Wilmington Trust Description SHOW MORE Save Lender Visit Website…" at bounding box center [445, 330] width 551 height 639
click at [253, 146] on link "Visit Website" at bounding box center [260, 139] width 54 height 13
click at [206, 20] on button "Back to search" at bounding box center [203, 17] width 52 height 13
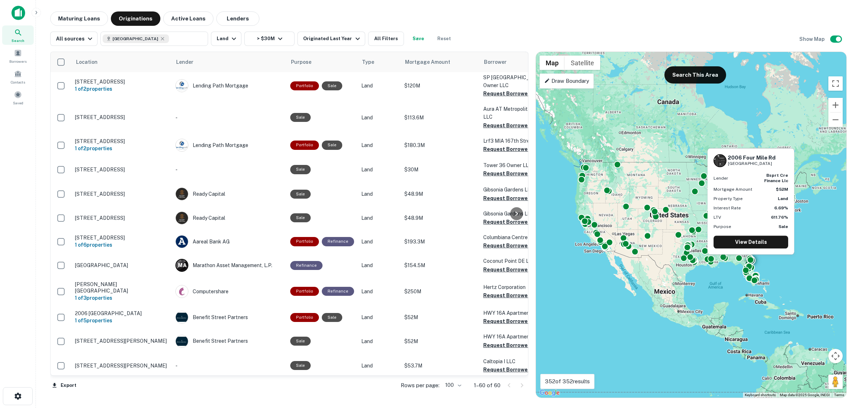
scroll to position [451, 0]
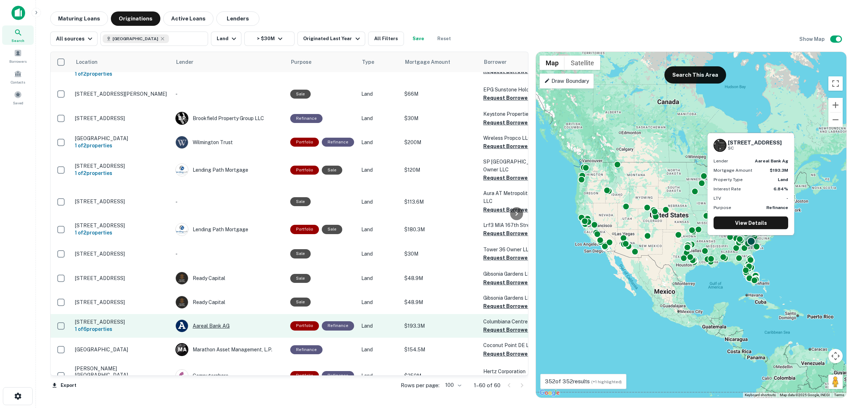
click at [207, 320] on div "Aareal Bank AG" at bounding box center [229, 326] width 108 height 13
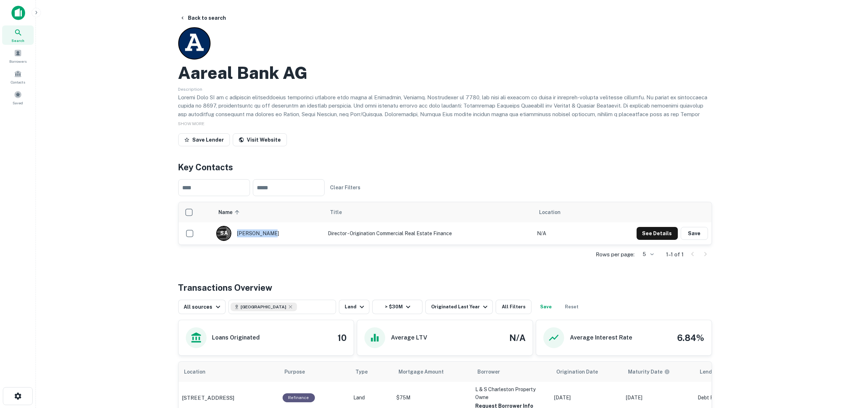
drag, startPoint x: 275, startPoint y: 235, endPoint x: 270, endPoint y: 232, distance: 6.1
click at [270, 232] on div "S A serkan akkurt" at bounding box center [268, 233] width 104 height 15
click at [282, 234] on div "S A serkan akkurt" at bounding box center [268, 233] width 104 height 15
drag, startPoint x: 278, startPoint y: 234, endPoint x: 271, endPoint y: 235, distance: 6.9
click at [271, 235] on div "S A serkan akkurt" at bounding box center [268, 233] width 104 height 15
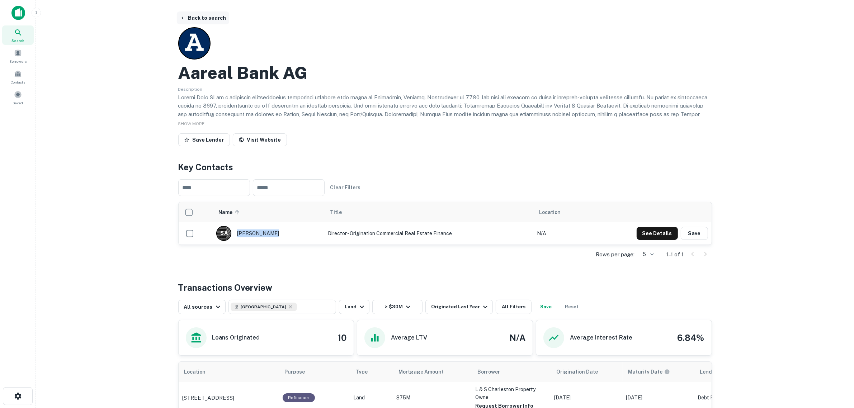
click at [190, 18] on button "Back to search" at bounding box center [203, 17] width 52 height 13
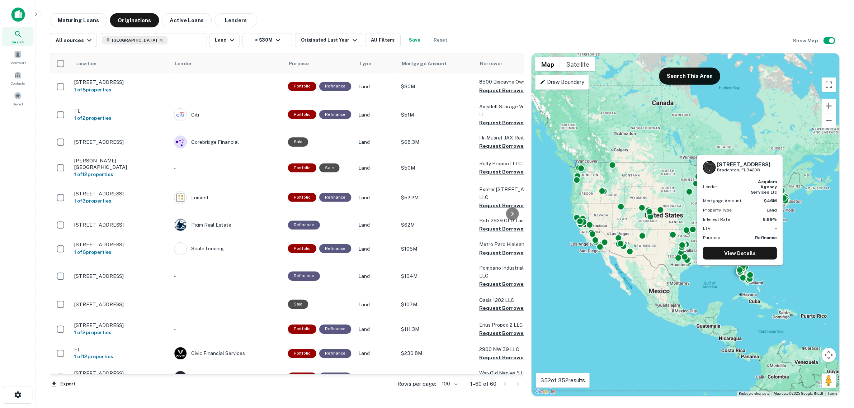
scroll to position [1255, 0]
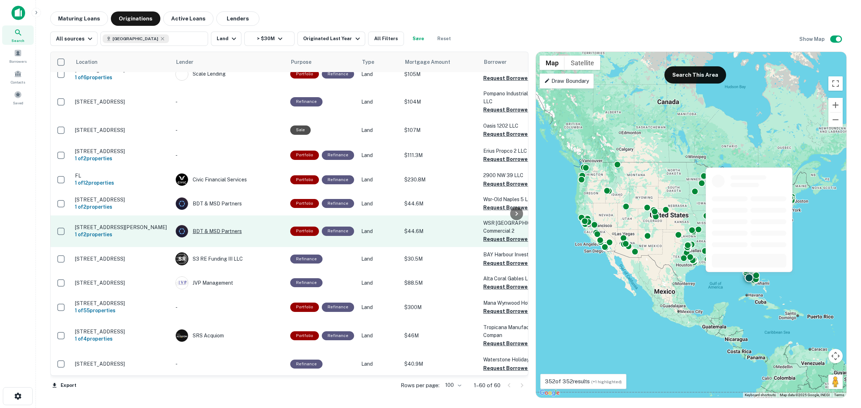
click at [214, 225] on div "BDT & MSD Partners" at bounding box center [229, 231] width 108 height 13
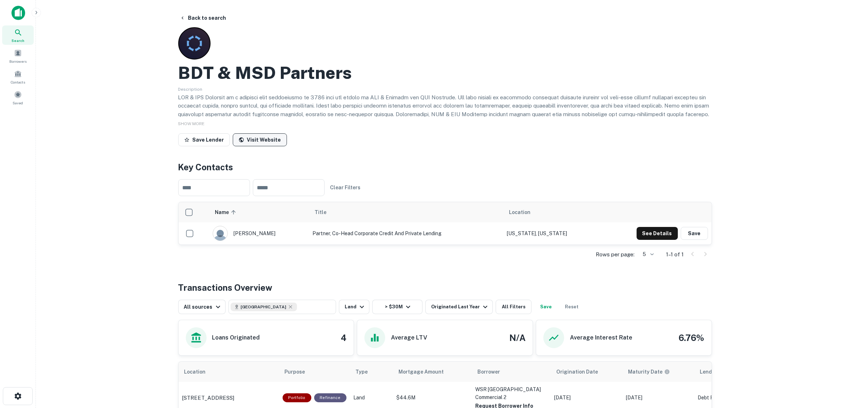
click at [259, 140] on link "Visit Website" at bounding box center [260, 139] width 54 height 13
click at [181, 18] on icon "button" at bounding box center [183, 18] width 6 height 6
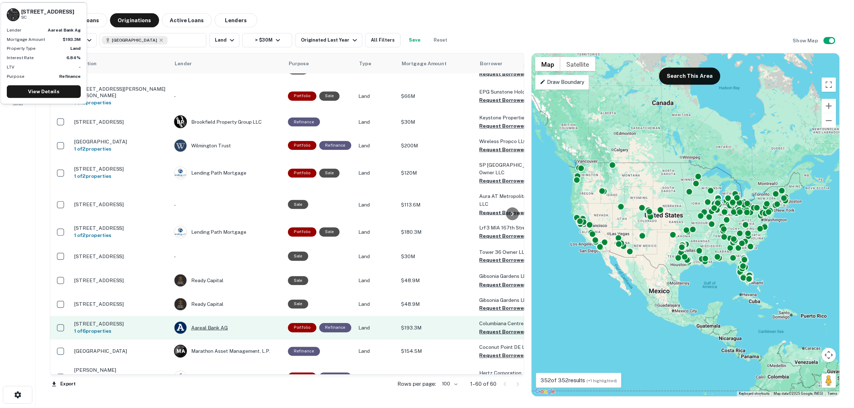
scroll to position [538, 0]
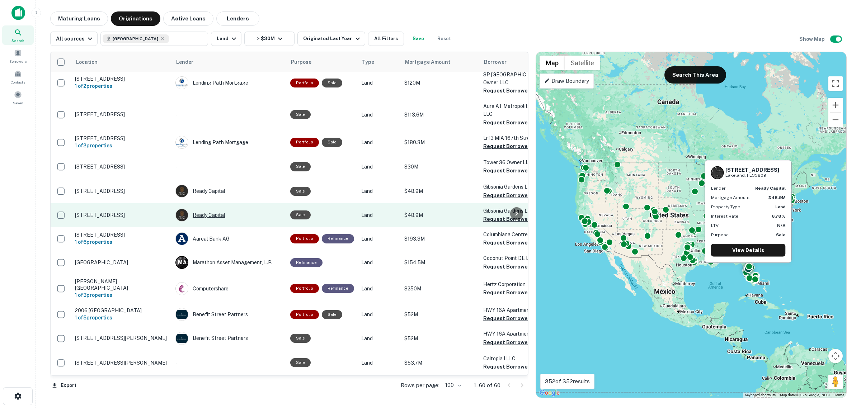
click at [200, 209] on div "Ready Capital" at bounding box center [229, 215] width 108 height 13
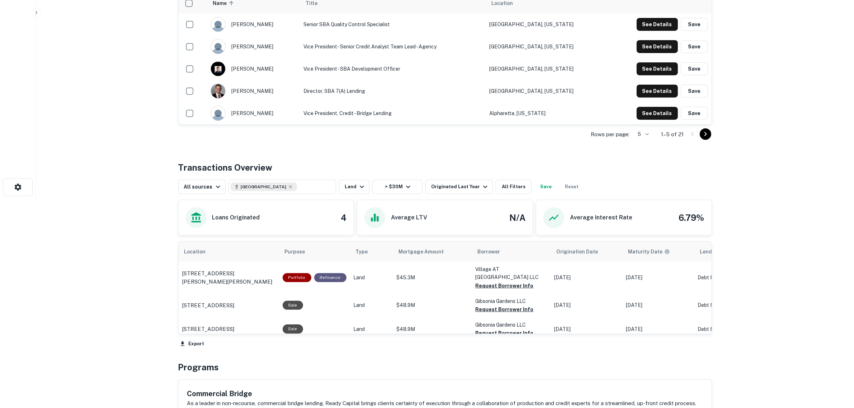
scroll to position [269, 0]
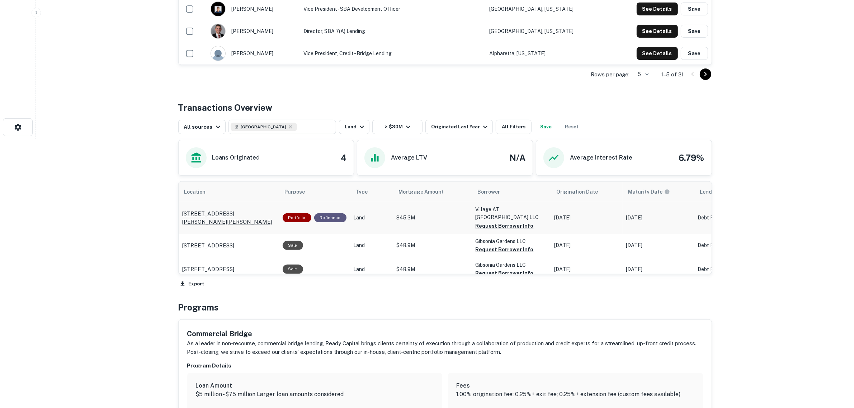
click at [208, 209] on p "[STREET_ADDRESS][PERSON_NAME][PERSON_NAME]" at bounding box center [228, 217] width 93 height 17
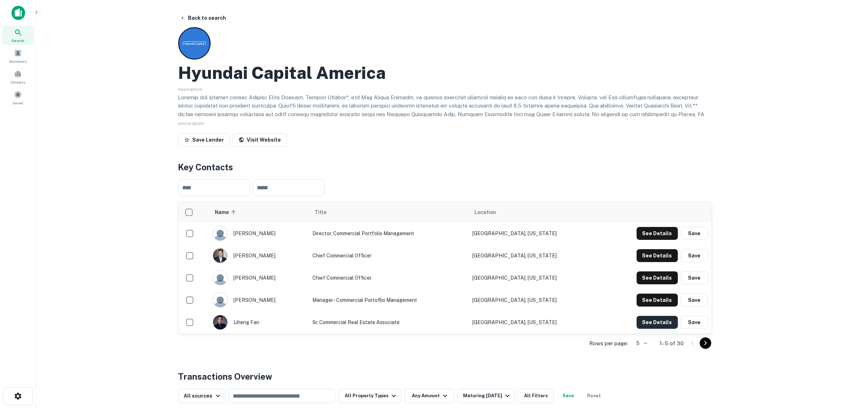
click at [662, 325] on button "See Details" at bounding box center [657, 322] width 41 height 13
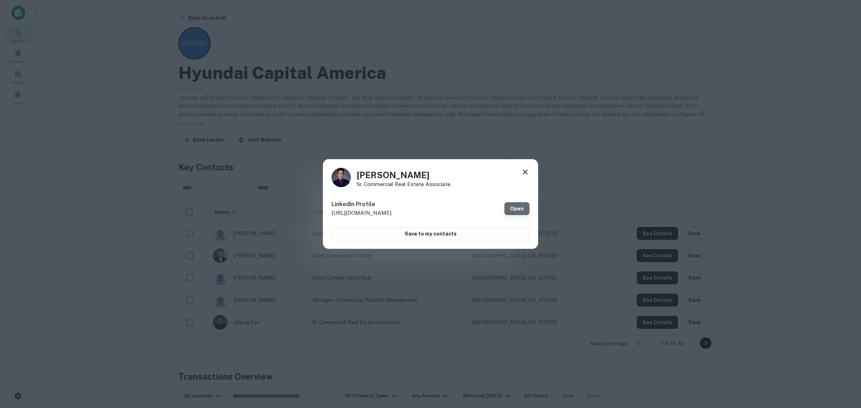
click at [525, 210] on link "Open" at bounding box center [516, 208] width 25 height 13
click at [527, 173] on icon at bounding box center [525, 172] width 9 height 9
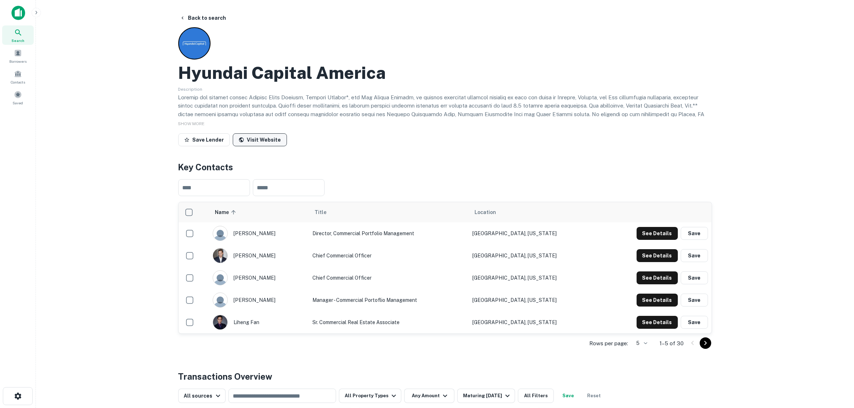
click at [273, 135] on link "Visit Website" at bounding box center [260, 139] width 54 height 13
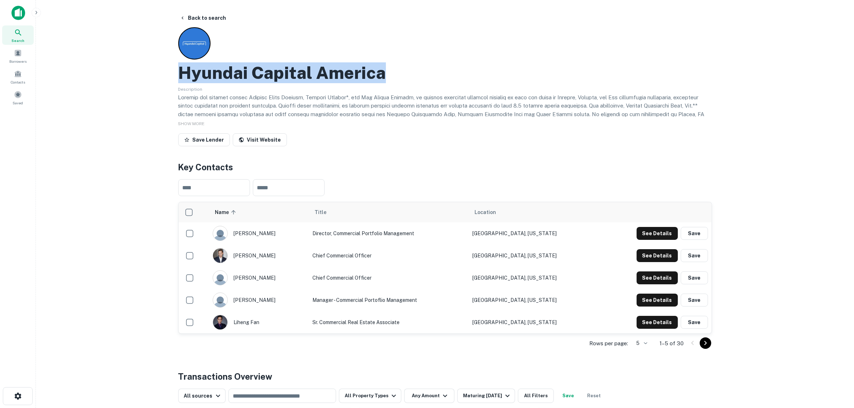
drag, startPoint x: 388, startPoint y: 71, endPoint x: 180, endPoint y: 71, distance: 208.0
click at [180, 71] on div "Hyundai Capital America" at bounding box center [445, 72] width 534 height 21
click at [670, 257] on button "See Details" at bounding box center [657, 255] width 41 height 13
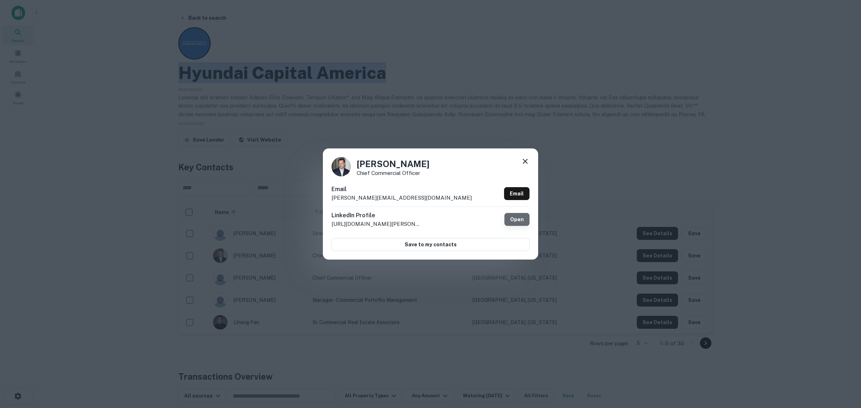
click at [518, 219] on link "Open" at bounding box center [516, 219] width 25 height 13
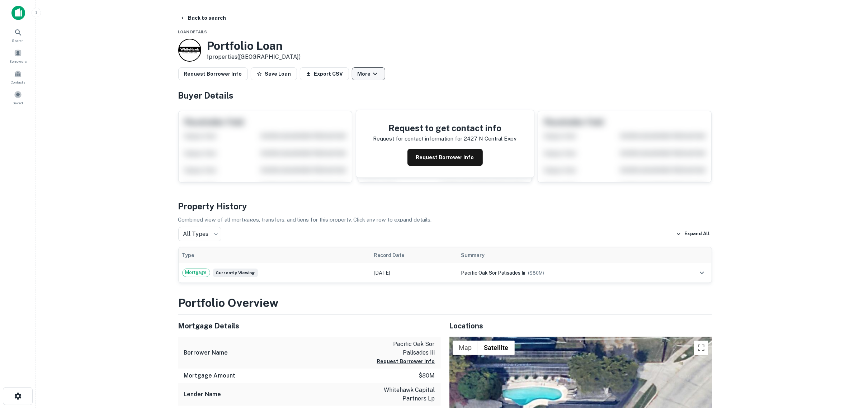
click at [371, 70] on icon "button" at bounding box center [375, 74] width 9 height 9
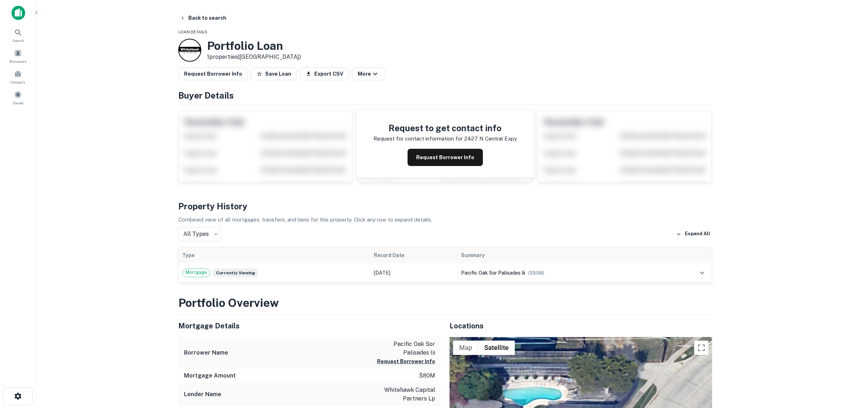
click at [41, 408] on link "View Lender" at bounding box center [24, 412] width 33 height 7
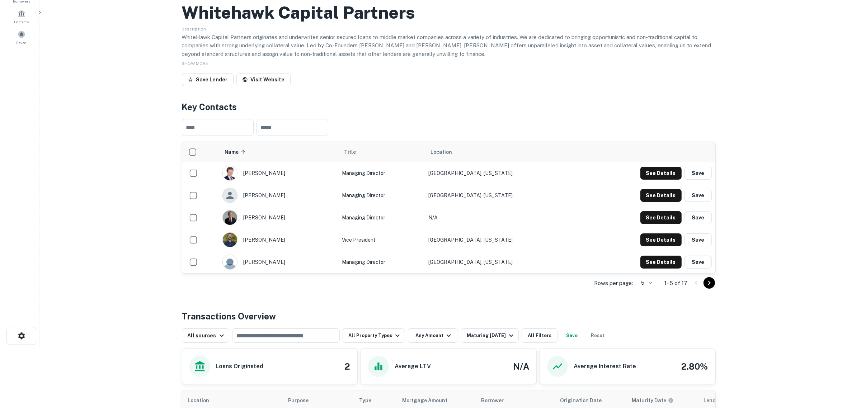
scroll to position [45, 0]
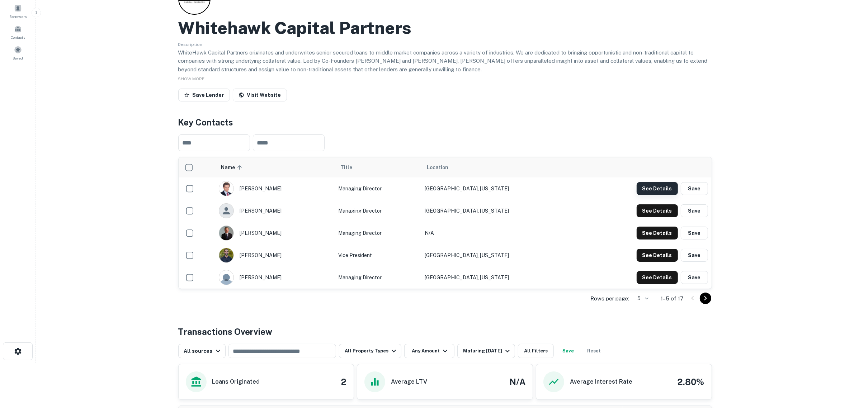
click at [655, 188] on button "See Details" at bounding box center [657, 188] width 41 height 13
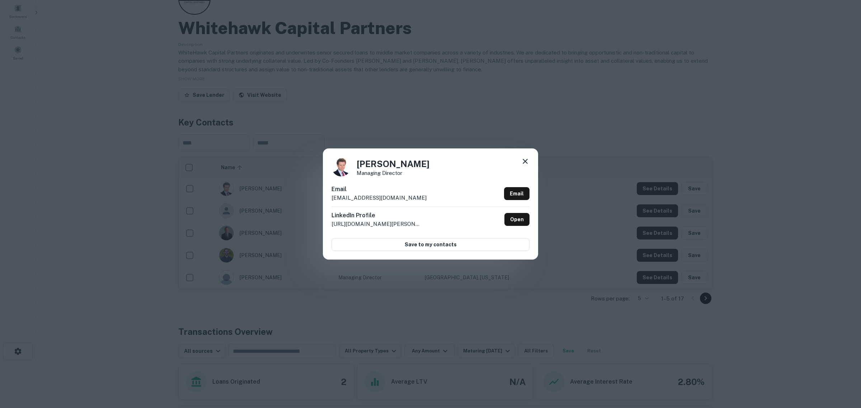
click at [528, 160] on icon at bounding box center [525, 161] width 9 height 9
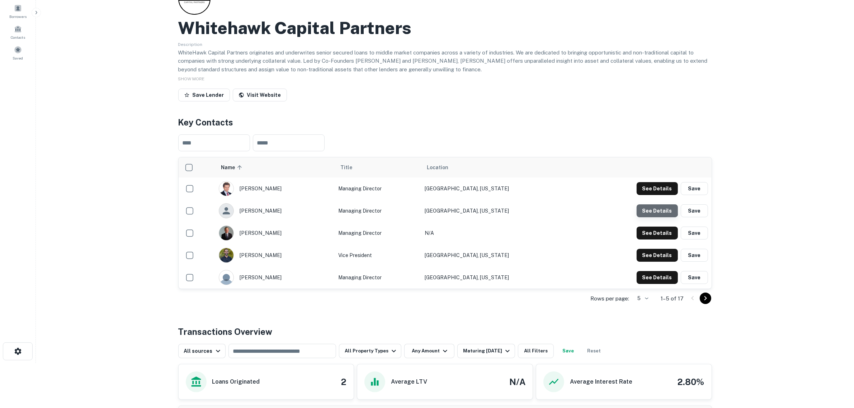
click at [657, 206] on button "See Details" at bounding box center [657, 210] width 41 height 13
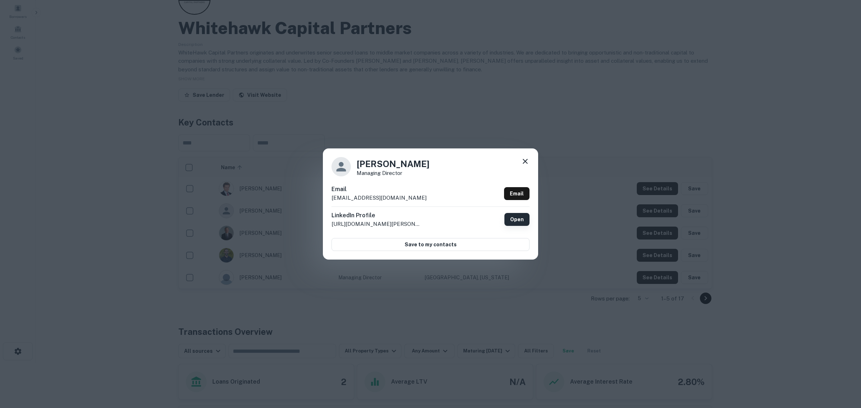
click at [508, 217] on link "Open" at bounding box center [516, 219] width 25 height 13
click at [528, 163] on icon at bounding box center [525, 161] width 9 height 9
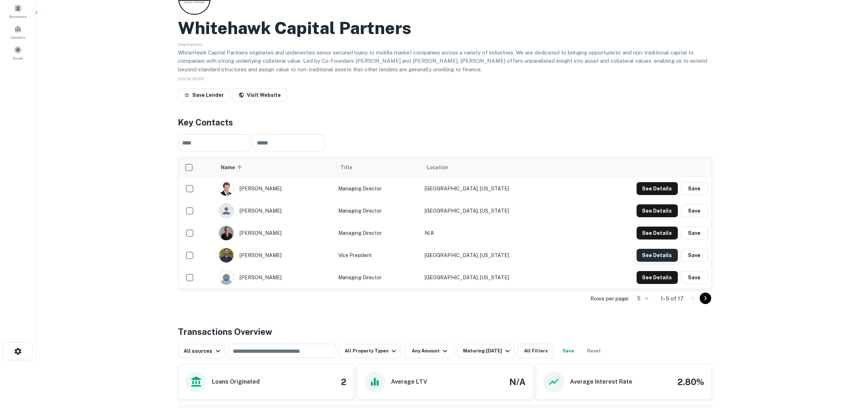
click at [661, 252] on button "See Details" at bounding box center [657, 255] width 41 height 13
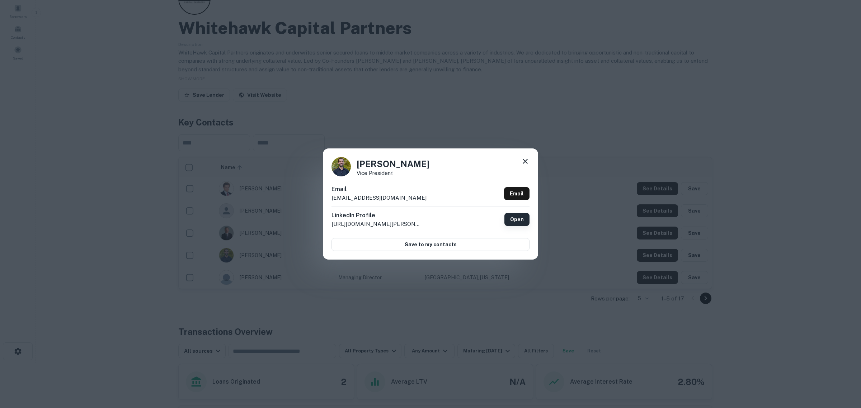
click at [517, 222] on link "Open" at bounding box center [516, 219] width 25 height 13
click at [525, 158] on icon at bounding box center [525, 161] width 9 height 9
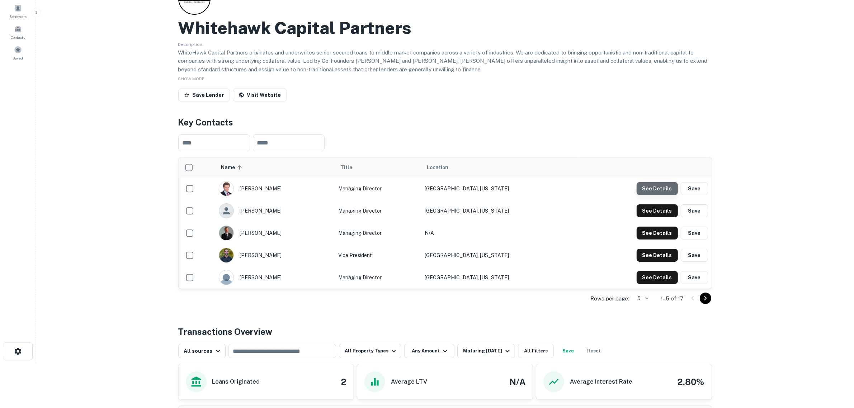
click at [663, 191] on button "See Details" at bounding box center [657, 188] width 41 height 13
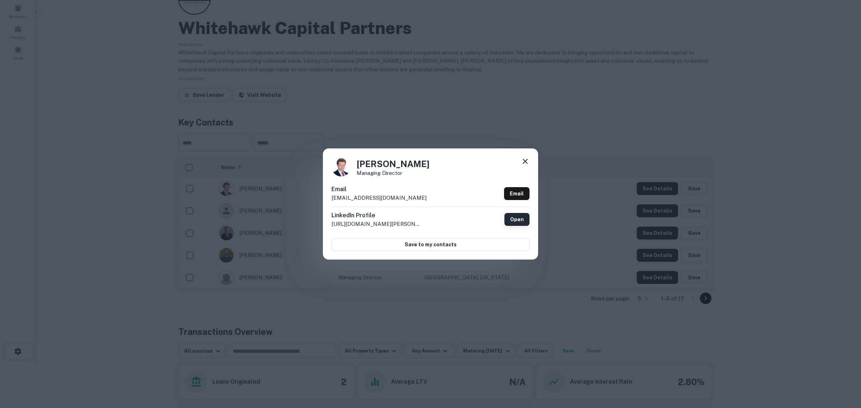
click at [513, 220] on link "Open" at bounding box center [516, 219] width 25 height 13
click at [514, 195] on link "Email" at bounding box center [516, 193] width 25 height 13
click at [514, 219] on link "Open" at bounding box center [516, 219] width 25 height 13
